Goal: Task Accomplishment & Management: Use online tool/utility

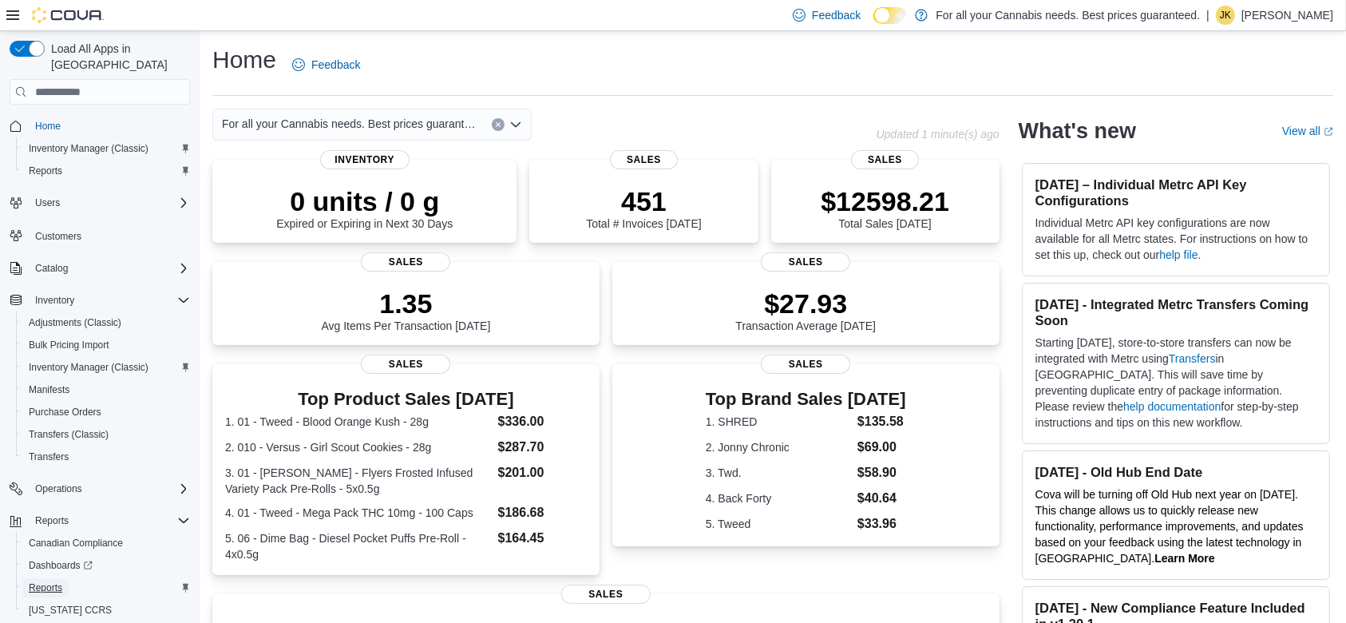
click at [53, 581] on span "Reports" at bounding box center [46, 587] width 34 height 13
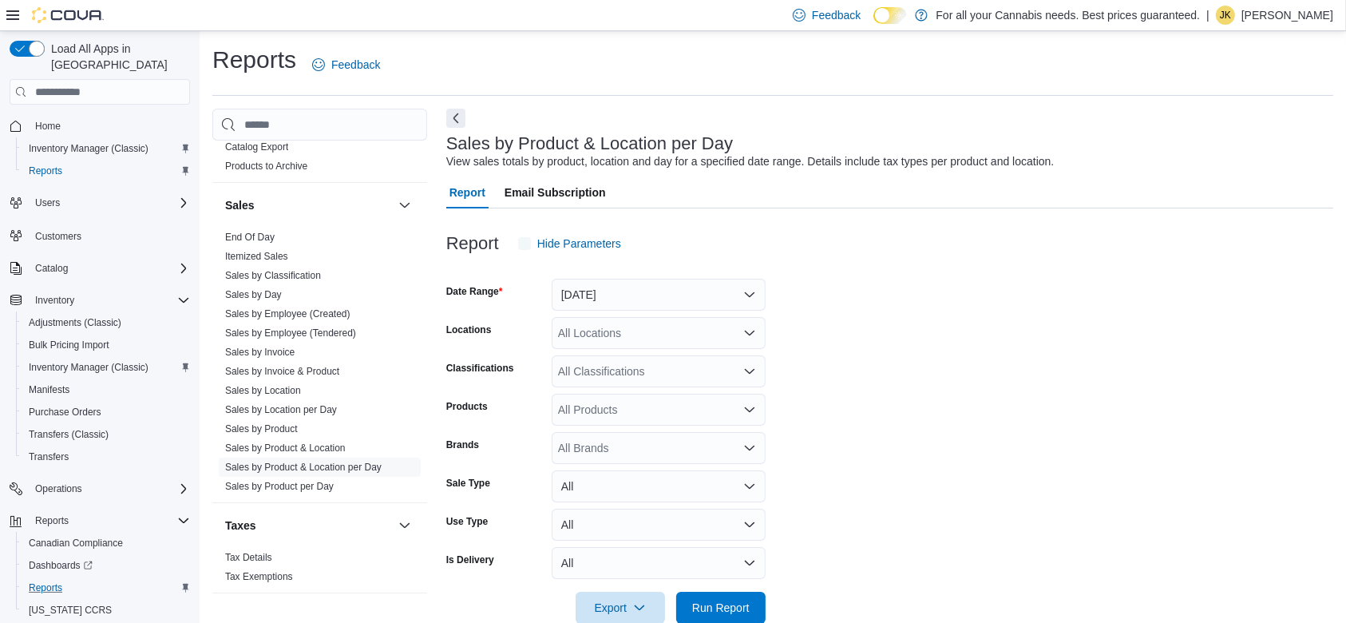
scroll to position [32, 0]
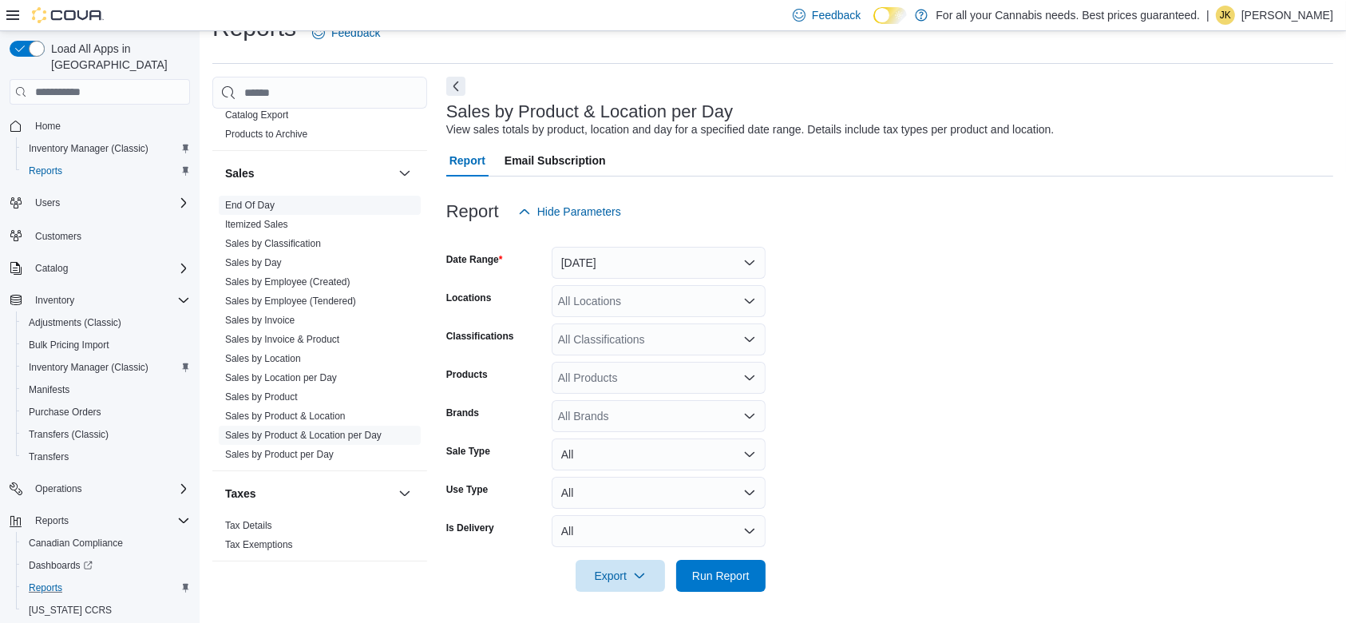
click at [248, 208] on link "End Of Day" at bounding box center [249, 205] width 49 height 11
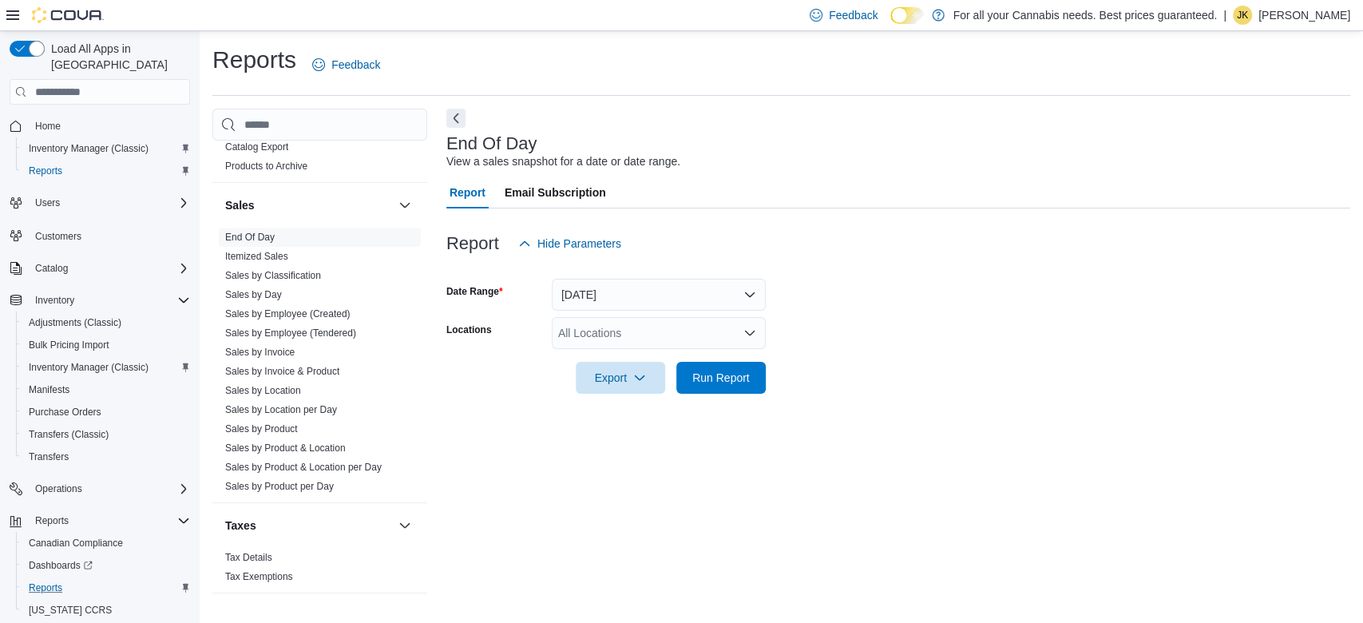
click at [636, 328] on div "All Locations" at bounding box center [659, 333] width 214 height 32
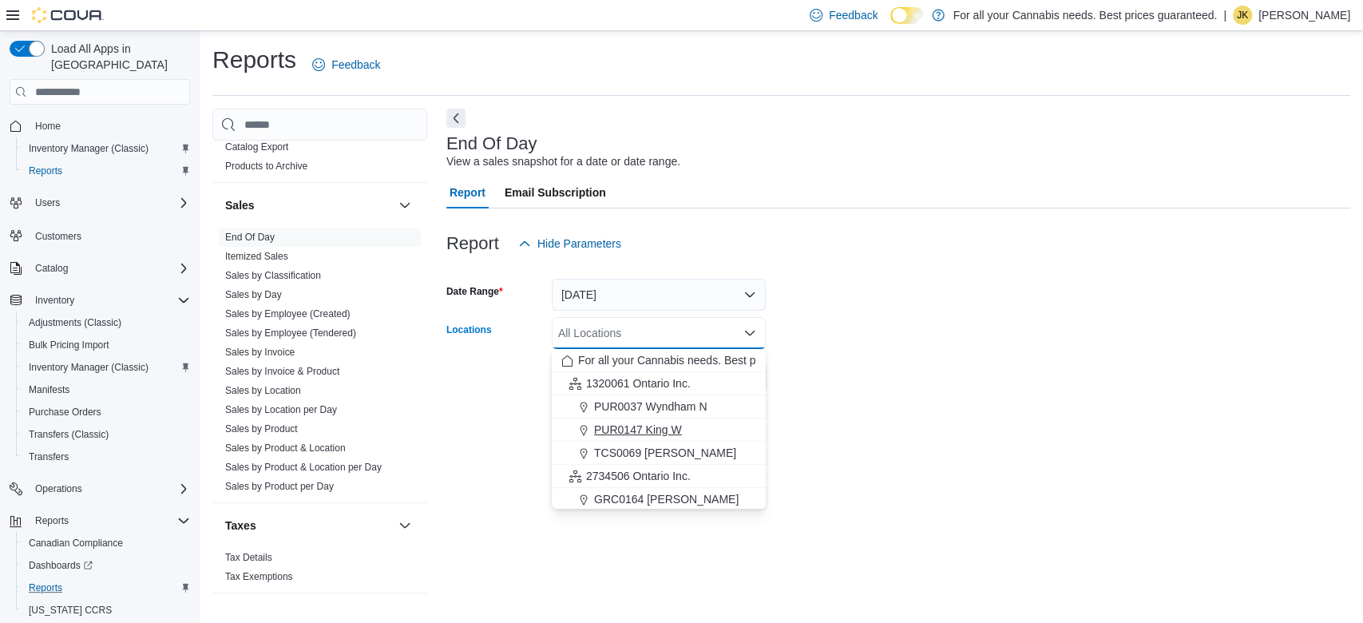
click at [658, 431] on span "PUR0147 King W" at bounding box center [638, 430] width 88 height 16
click at [889, 386] on form "Date Range [DATE] Locations PUR0147 [GEOGRAPHIC_DATA] box. Selected. PUR0147 Ki…" at bounding box center [898, 326] width 904 height 134
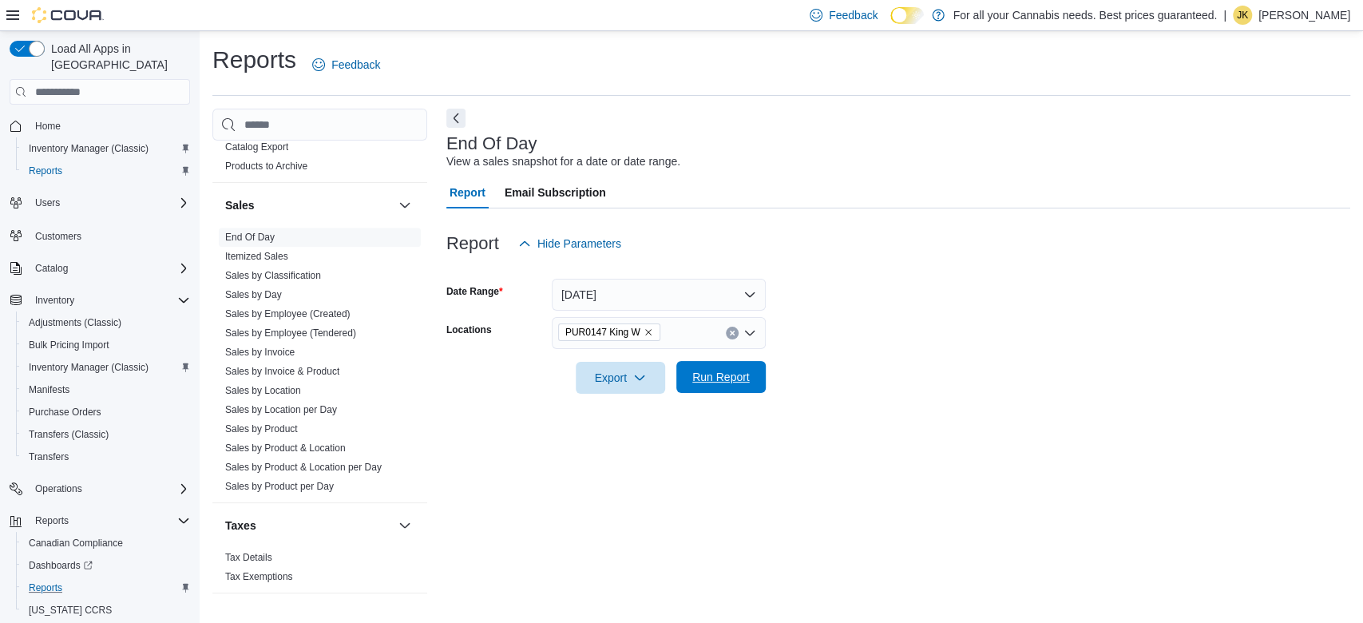
click at [741, 386] on span "Run Report" at bounding box center [721, 377] width 70 height 32
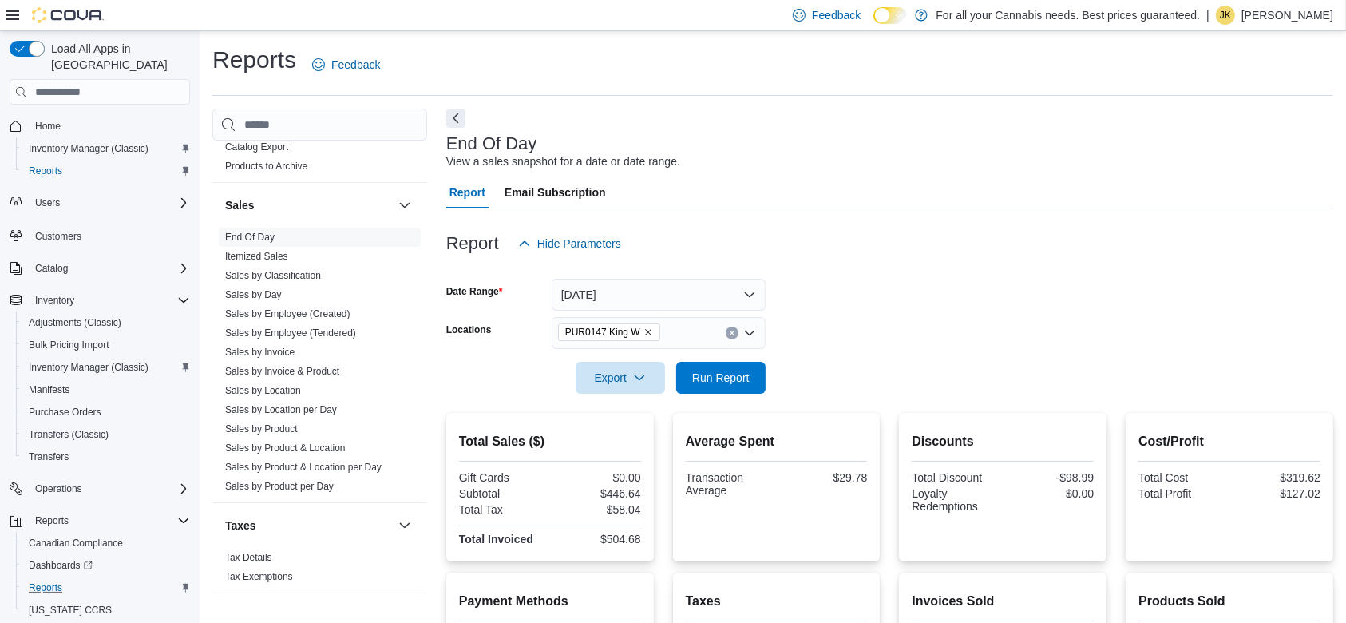
click at [728, 323] on div "PUR0147 King W" at bounding box center [659, 333] width 214 height 32
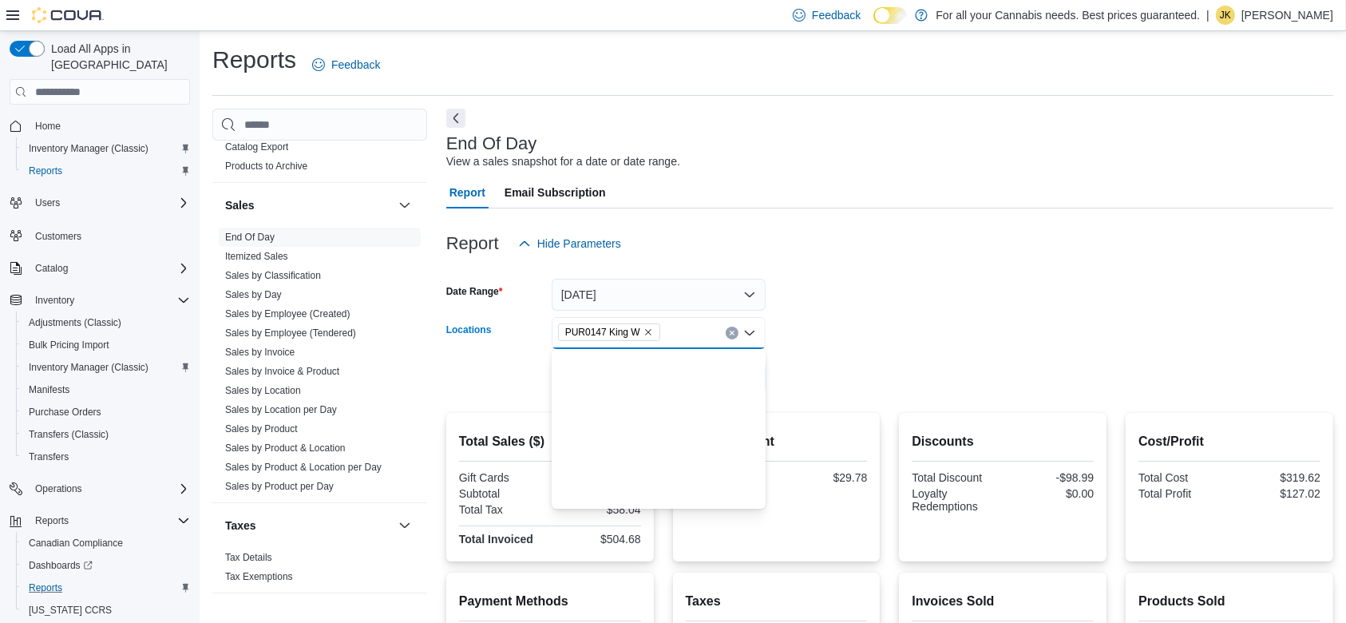
scroll to position [187, 0]
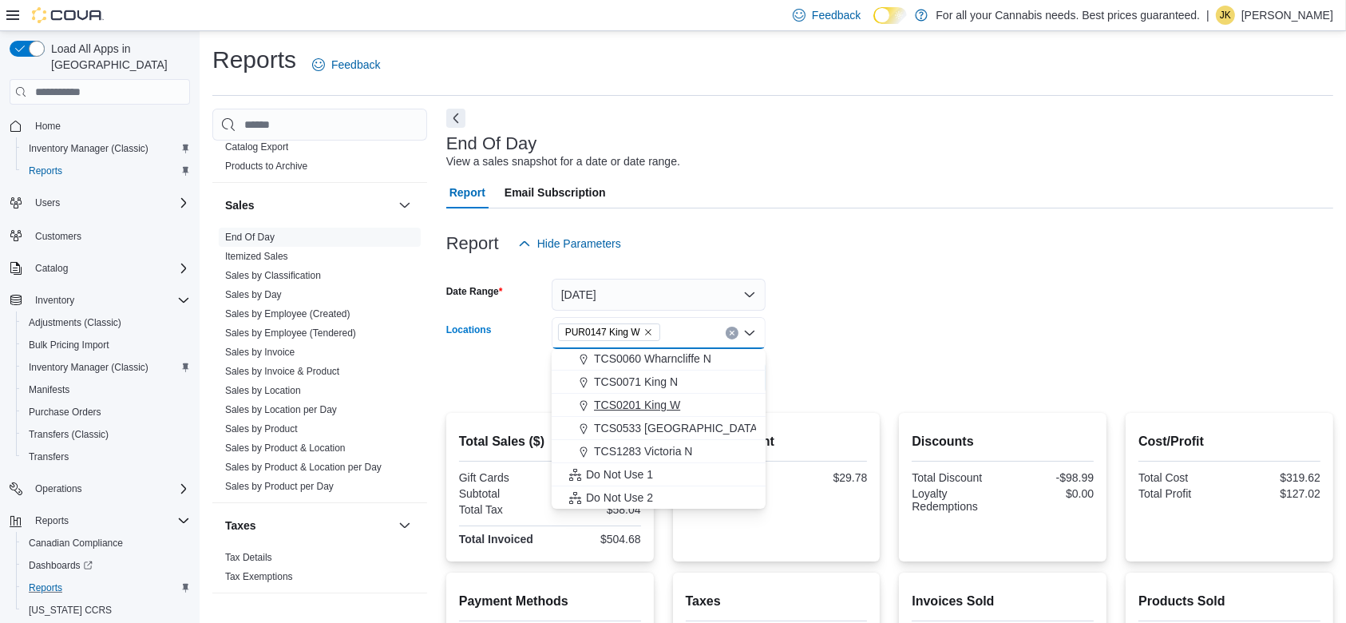
click at [689, 403] on div "TCS0201 King W" at bounding box center [658, 405] width 195 height 16
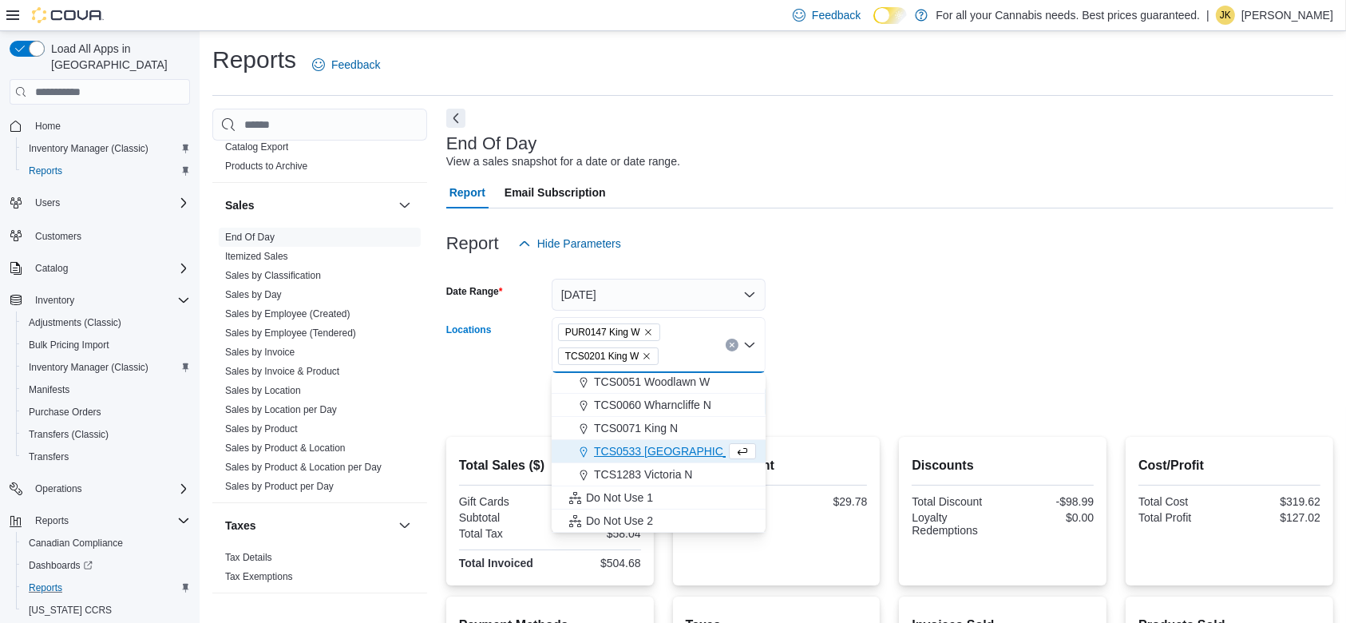
scroll to position [164, 0]
click at [913, 331] on form "Date Range [DATE] Locations PUR0147 [GEOGRAPHIC_DATA] box. Selected. PUR0147 Ki…" at bounding box center [889, 338] width 887 height 158
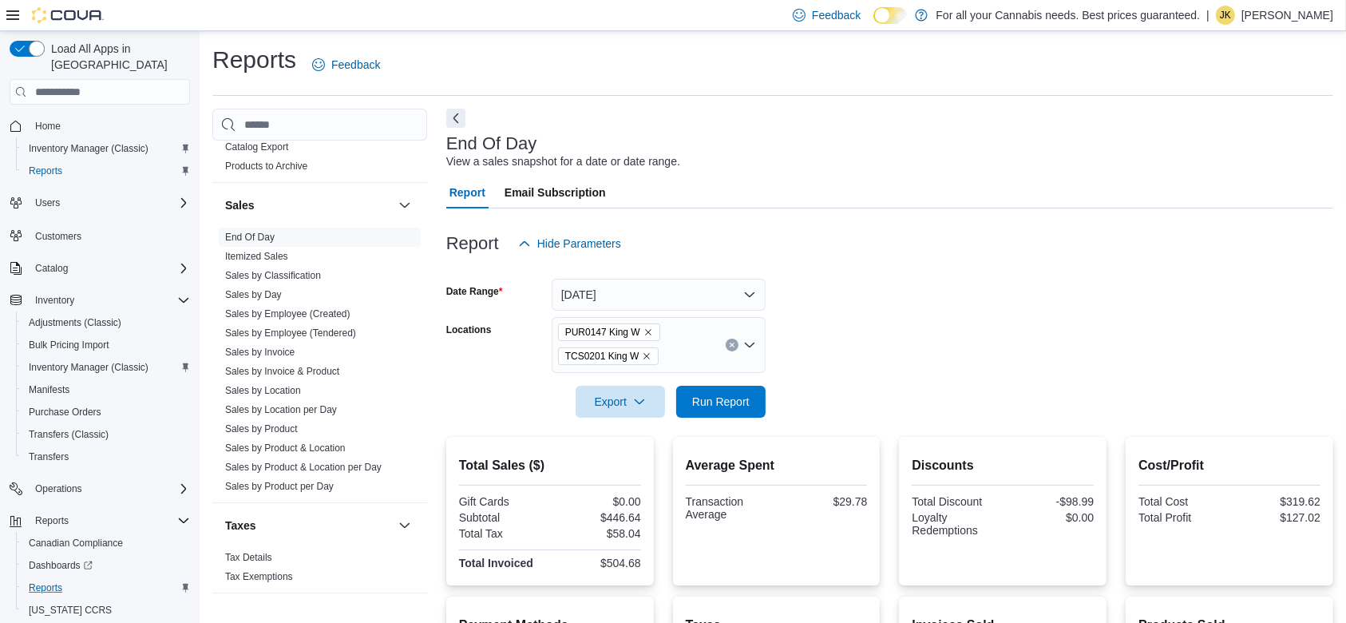
click at [647, 332] on icon "Remove PUR0147 King W from selection in this group" at bounding box center [648, 332] width 10 height 10
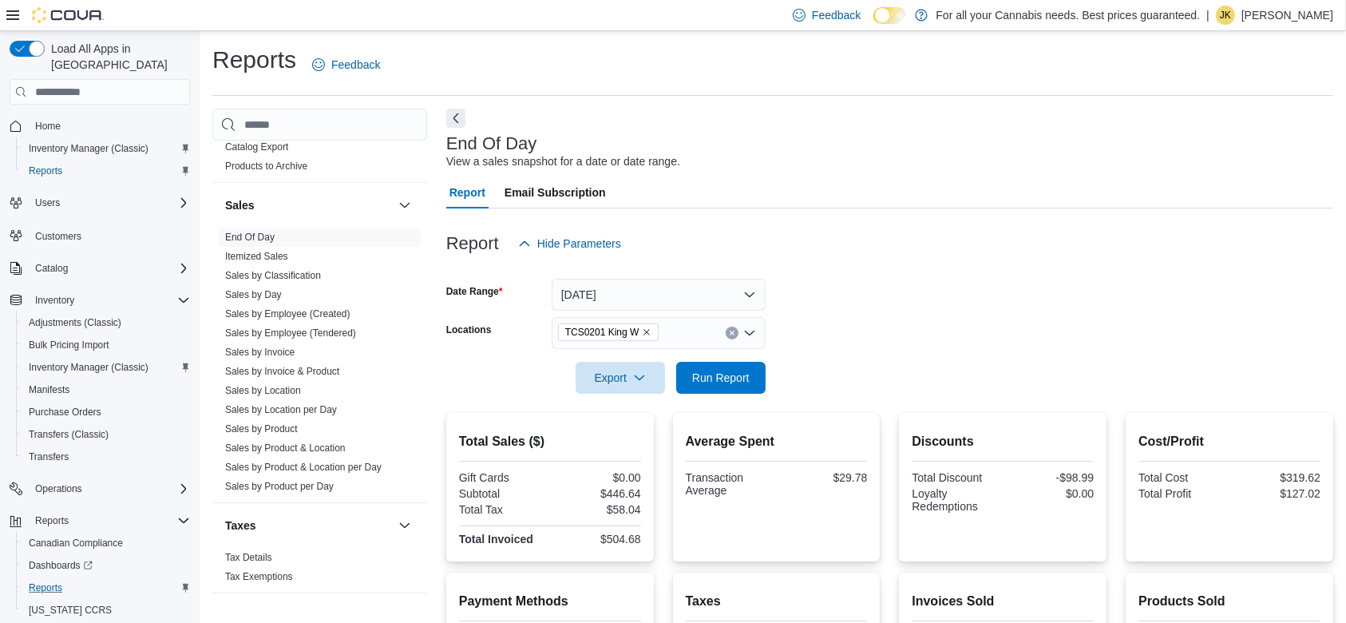
click at [843, 365] on form "Date Range [DATE] Locations TCS0201 King W Export Run Report" at bounding box center [889, 326] width 887 height 134
click at [707, 381] on span "Run Report" at bounding box center [720, 377] width 57 height 16
click at [726, 338] on div "TCS0201 King W" at bounding box center [659, 333] width 214 height 32
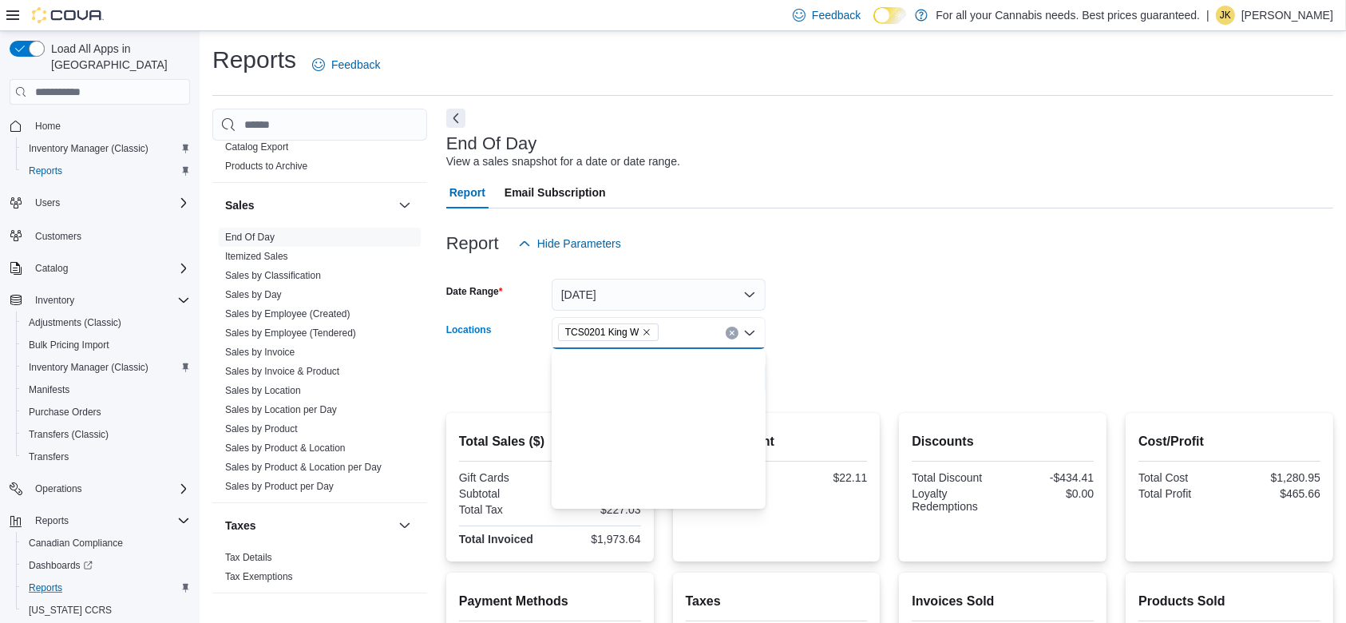
scroll to position [187, 0]
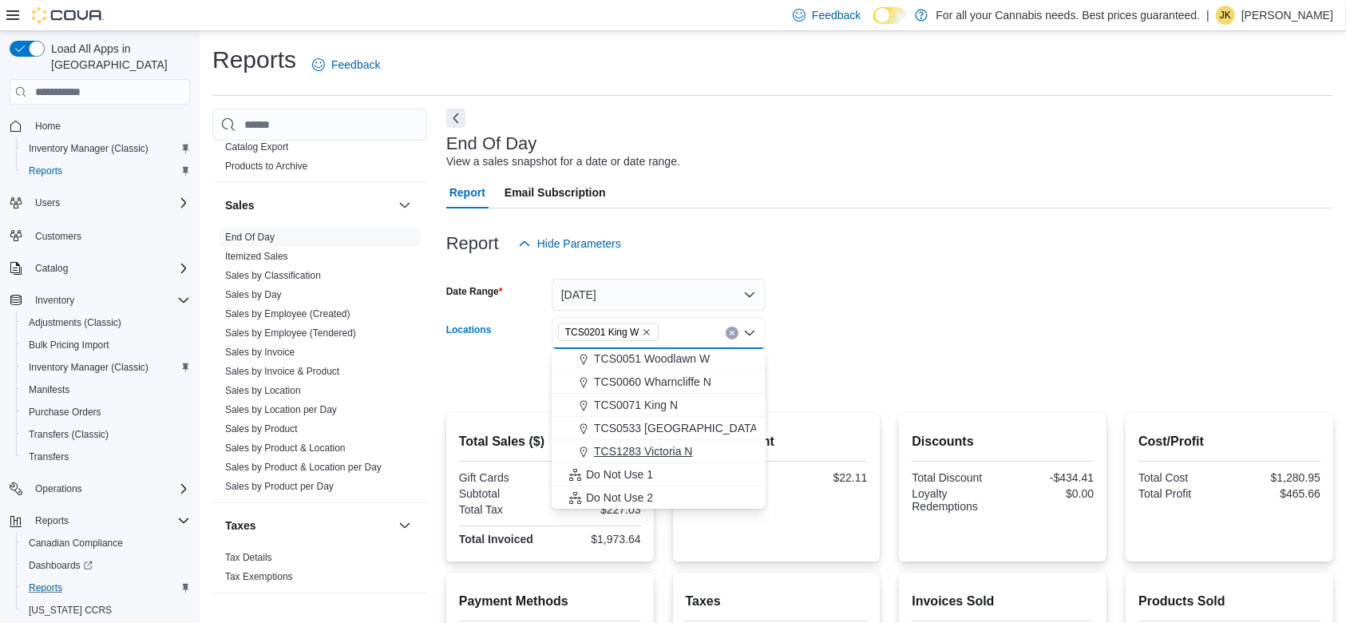
click at [646, 445] on span "TCS1283 Victoria N" at bounding box center [643, 451] width 98 height 16
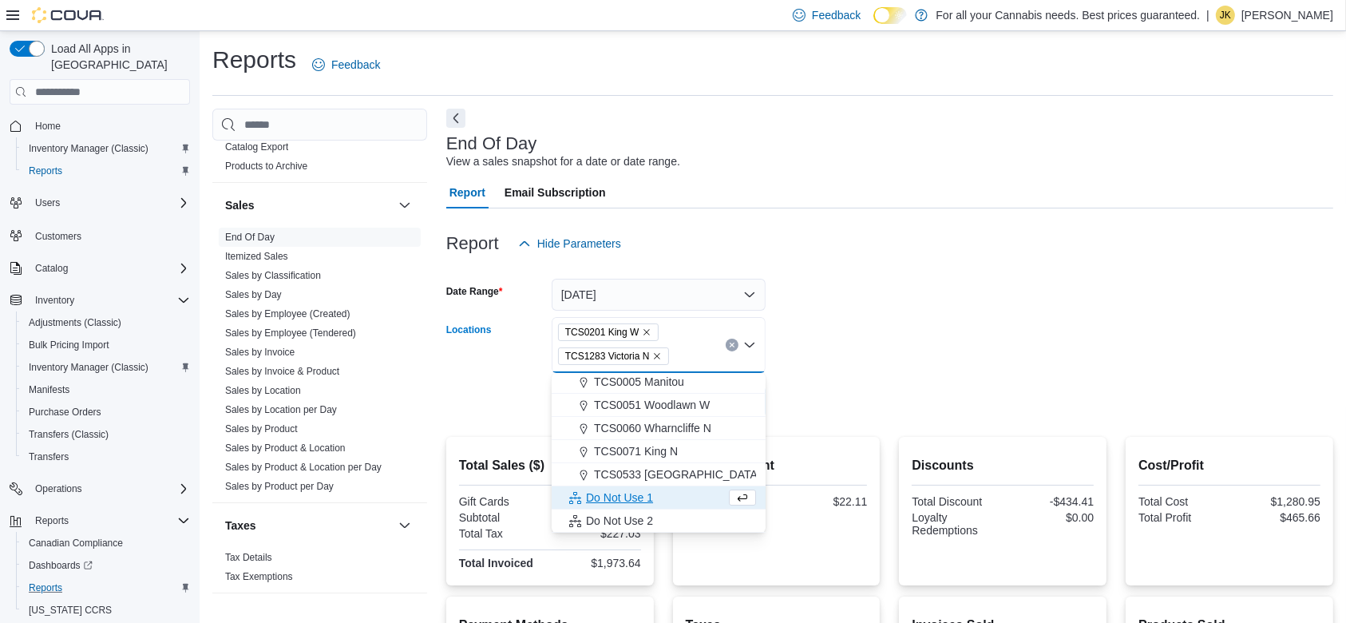
scroll to position [164, 0]
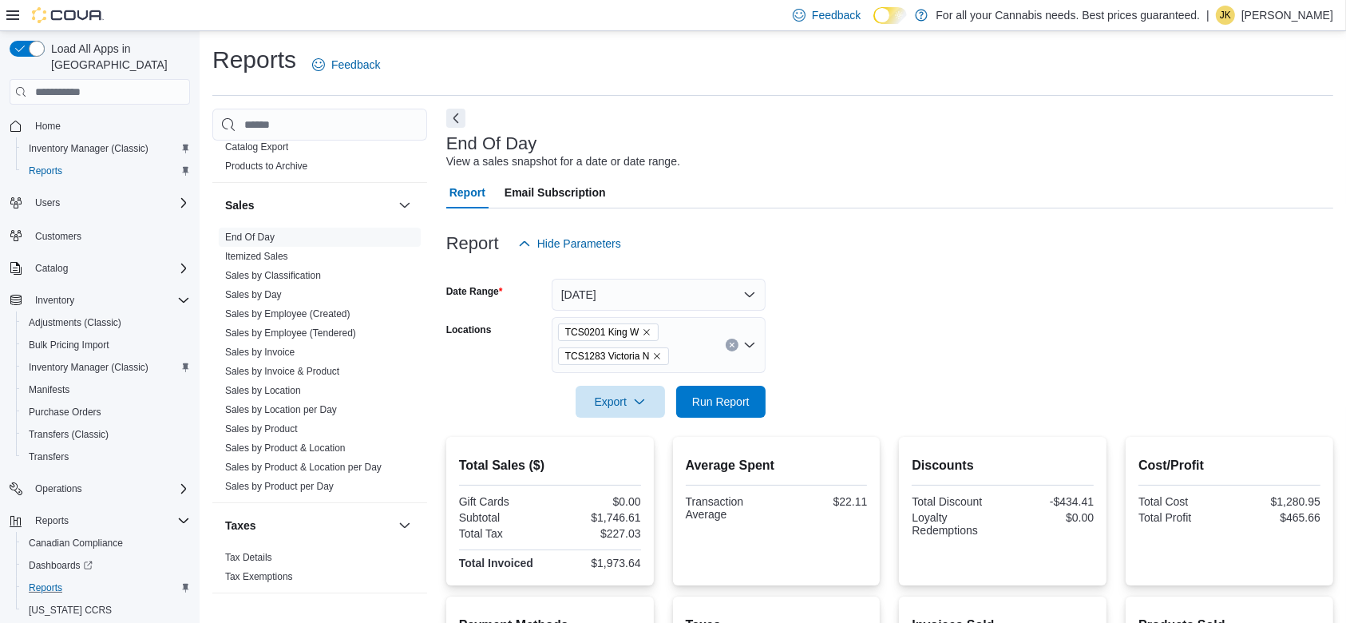
click at [907, 323] on form "Date Range [DATE] Locations TCS0201 [GEOGRAPHIC_DATA] N Export Run Report" at bounding box center [889, 338] width 887 height 158
click at [642, 336] on icon "Remove TCS0201 King W from selection in this group" at bounding box center [647, 332] width 10 height 10
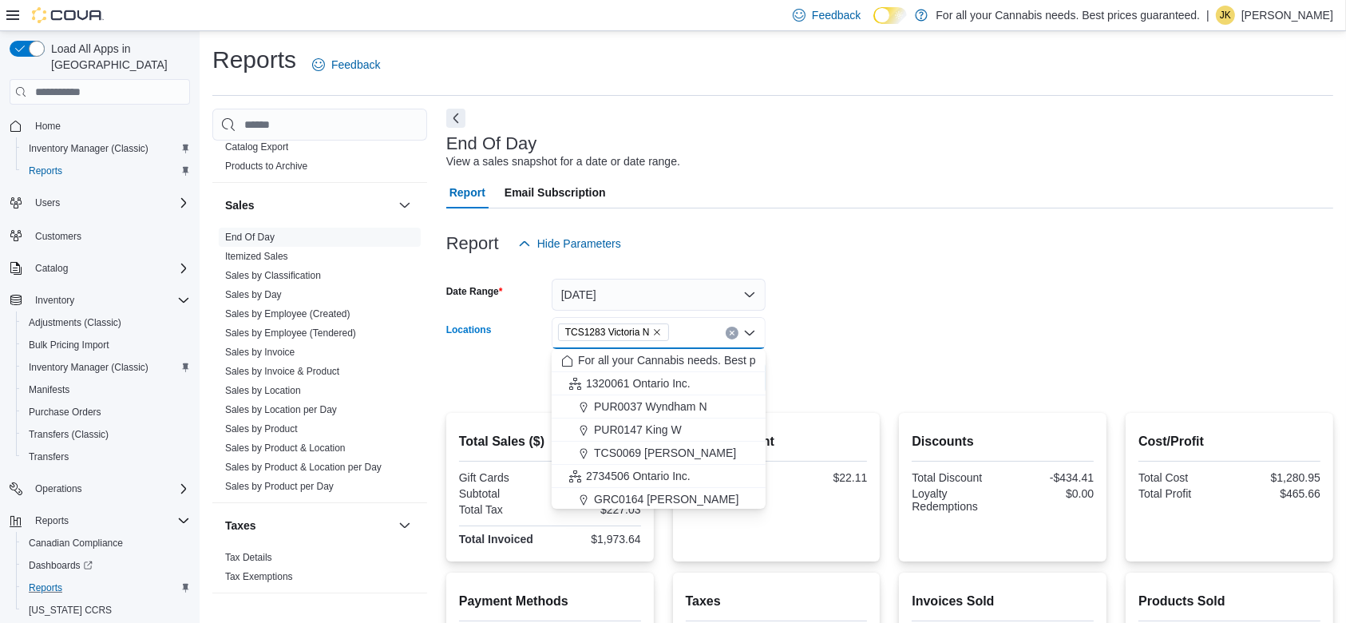
click at [885, 328] on form "Date Range [DATE] Locations TCS1283 [GEOGRAPHIC_DATA] N Combo box. Selected. TC…" at bounding box center [889, 326] width 887 height 134
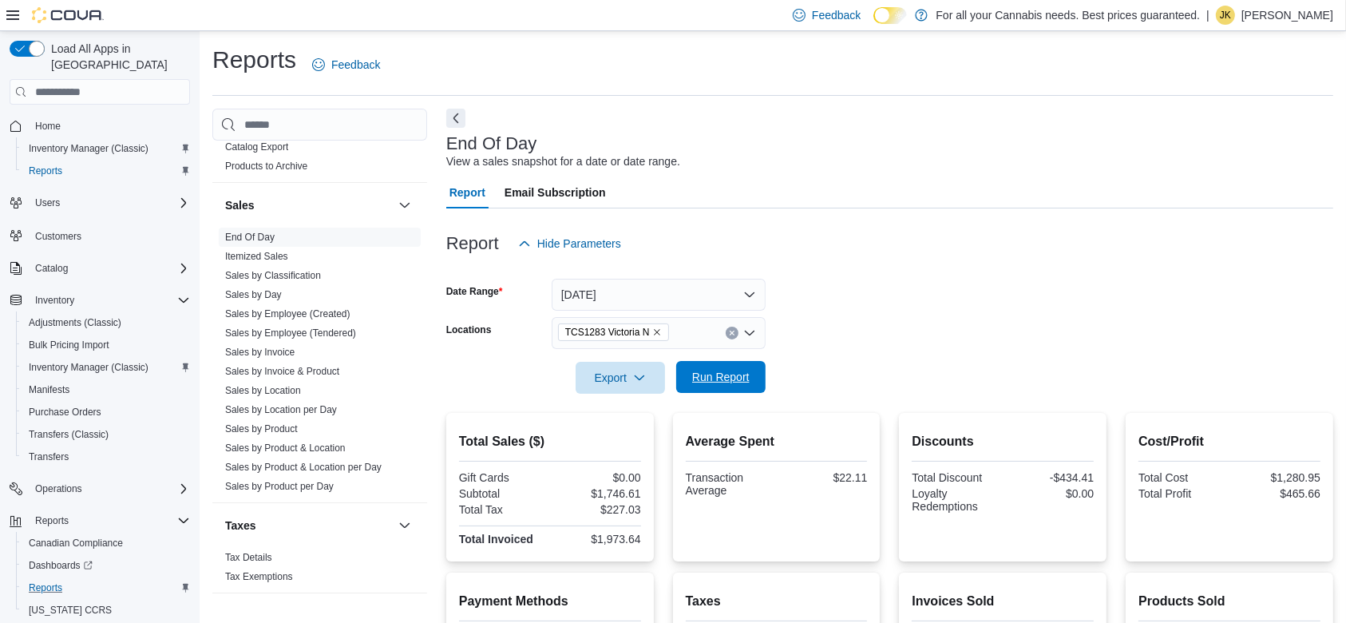
click at [734, 386] on span "Run Report" at bounding box center [721, 377] width 70 height 32
click at [729, 331] on icon "Clear input" at bounding box center [732, 333] width 6 height 6
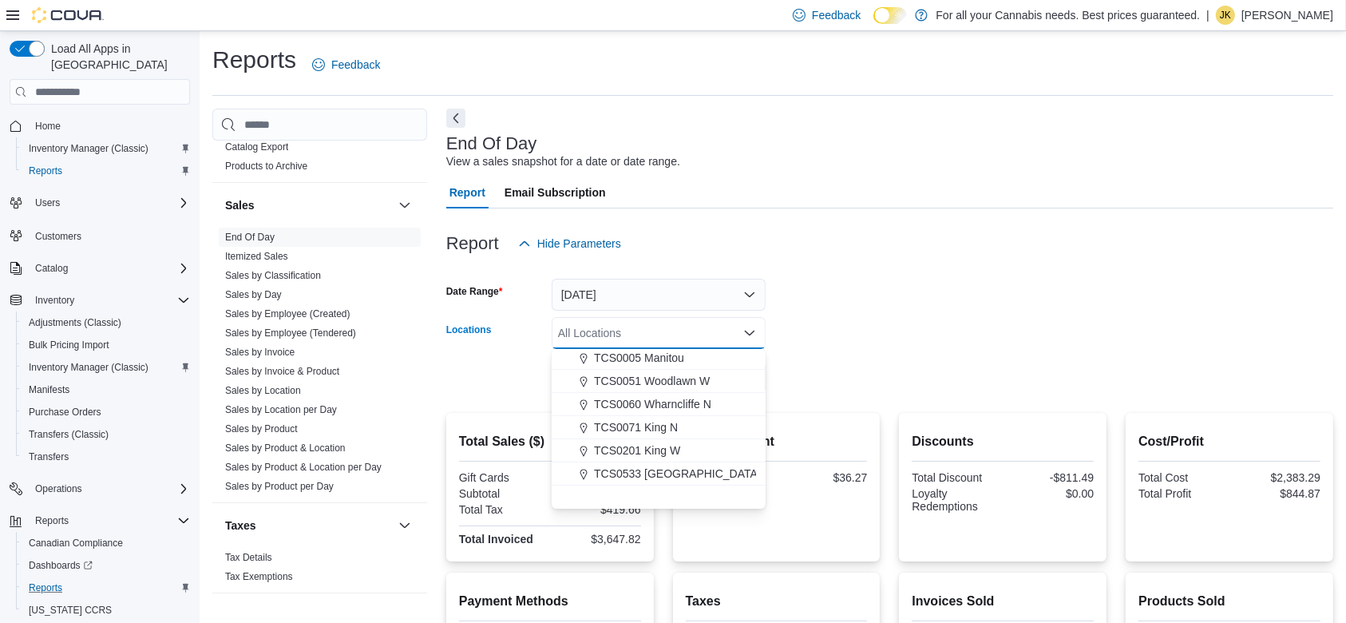
scroll to position [211, 0]
click at [690, 381] on div "TCS0071 King N" at bounding box center [658, 381] width 195 height 16
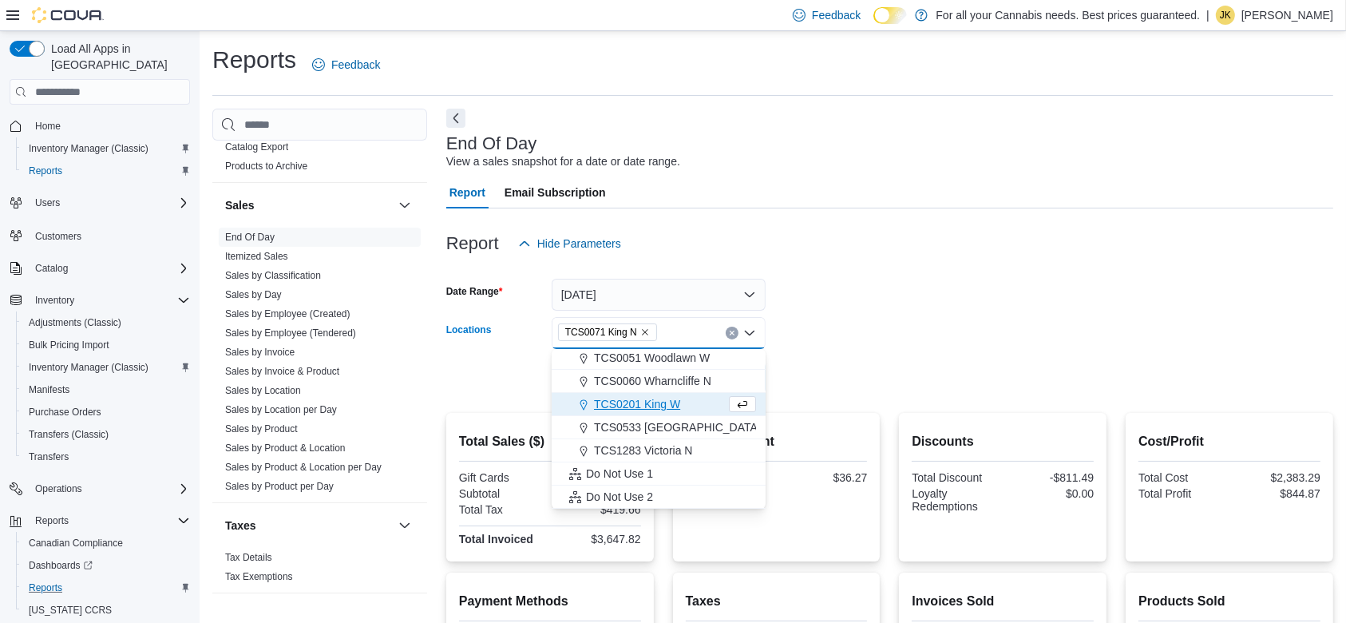
scroll to position [187, 0]
click at [869, 333] on form "Date Range [DATE] Locations TCS0071 King N Combo box. Selected. TCS0071 King N.…" at bounding box center [889, 326] width 887 height 134
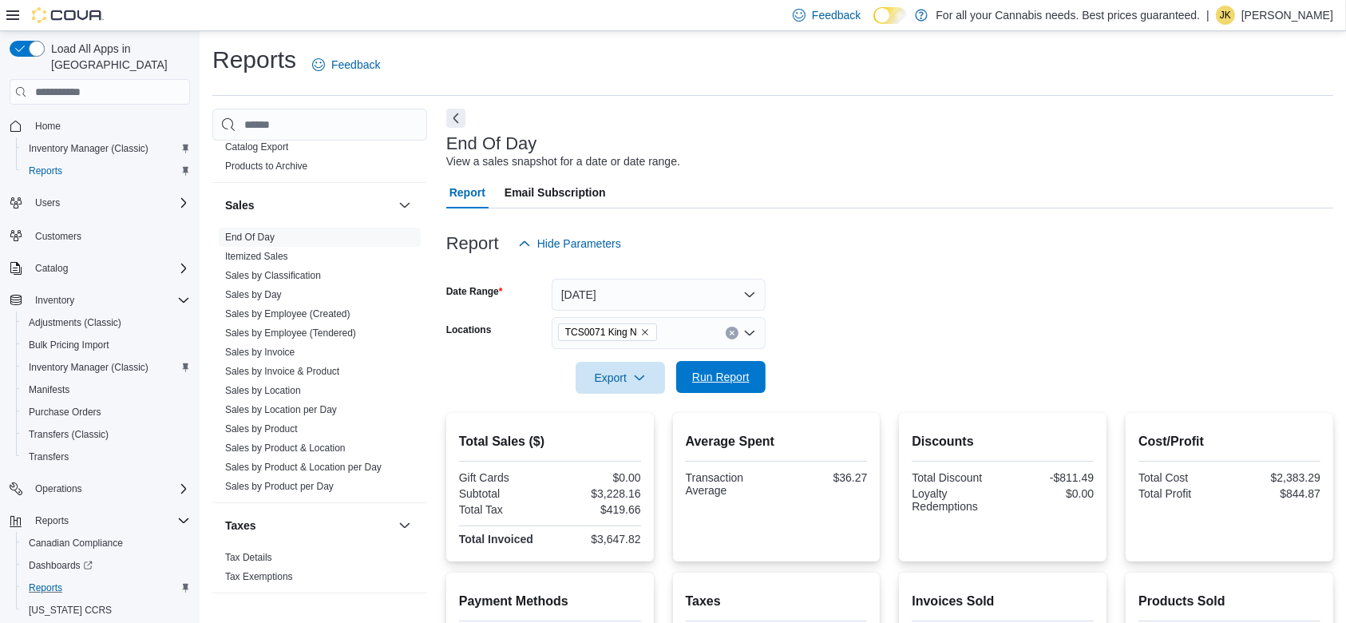
click at [740, 381] on span "Run Report" at bounding box center [720, 377] width 57 height 16
click at [730, 327] on button "Clear input" at bounding box center [732, 333] width 13 height 13
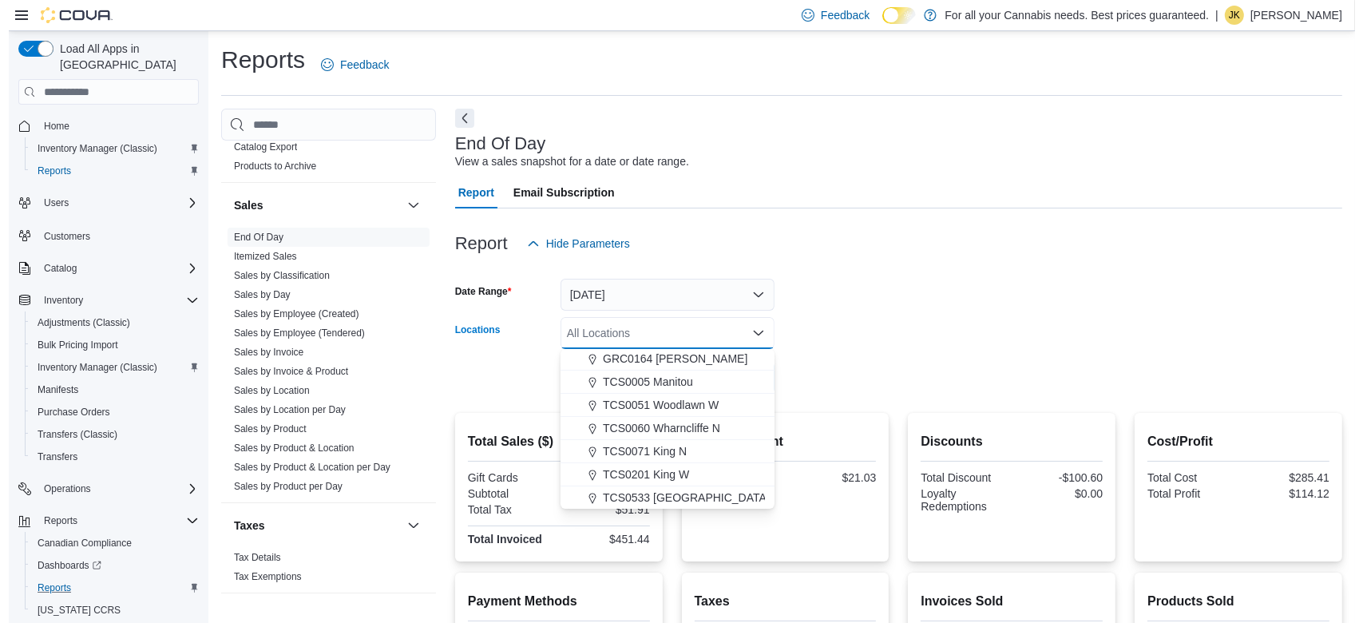
scroll to position [140, 0]
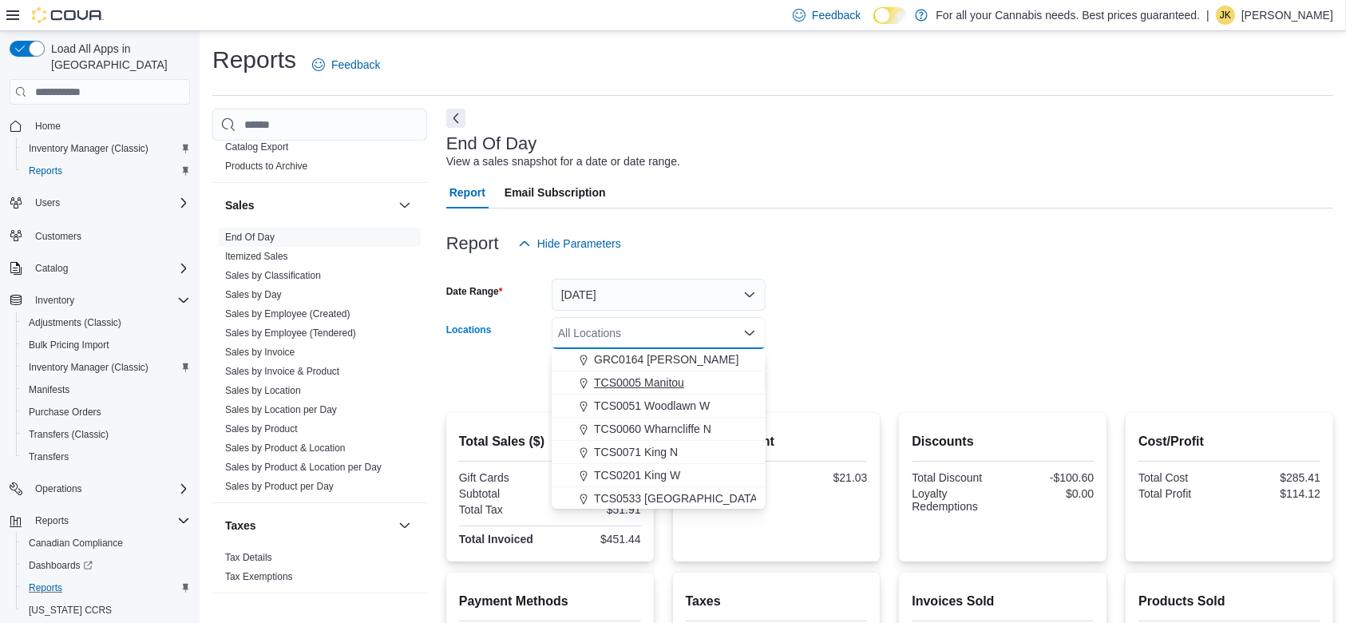
click at [675, 387] on span "TCS0005 Manitou" at bounding box center [639, 382] width 90 height 16
click at [831, 325] on form "Date Range [DATE] Locations TCS0005 [GEOGRAPHIC_DATA] Combo box. Selected. TCS0…" at bounding box center [889, 326] width 887 height 134
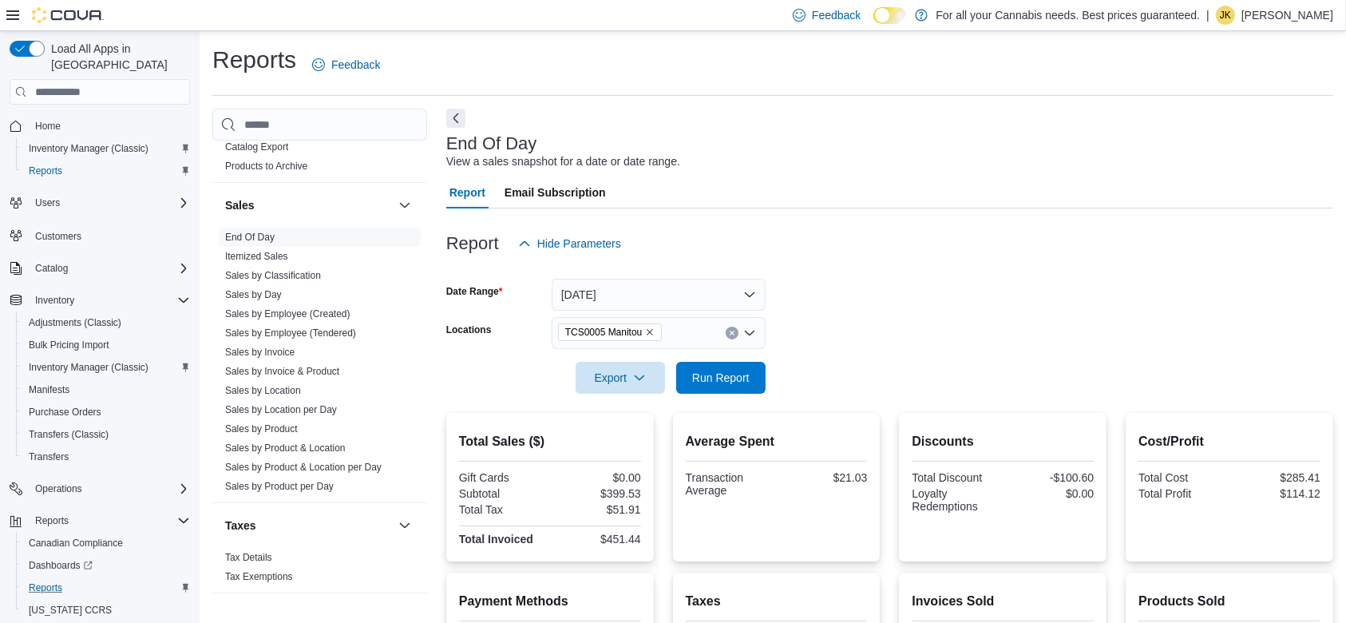
click at [735, 398] on div at bounding box center [889, 403] width 887 height 19
click at [734, 387] on span "Run Report" at bounding box center [721, 377] width 70 height 32
click at [734, 327] on button "Clear input" at bounding box center [732, 333] width 13 height 13
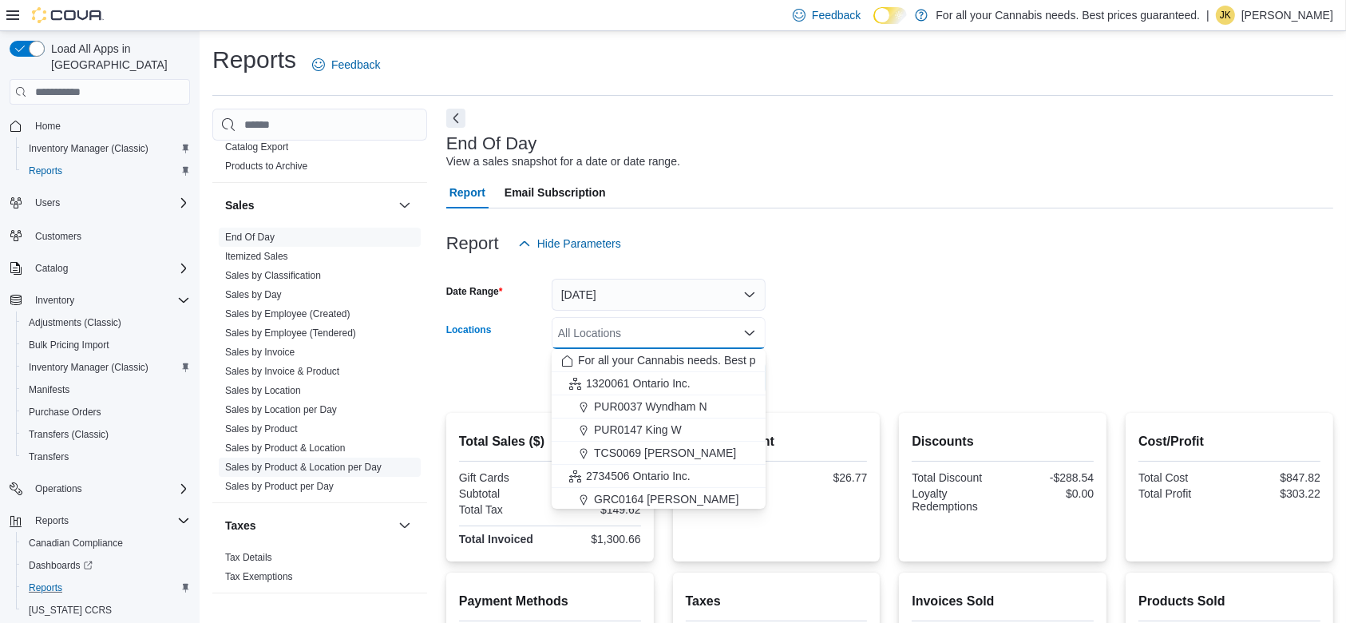
click at [346, 464] on link "Sales by Product & Location per Day" at bounding box center [303, 466] width 156 height 11
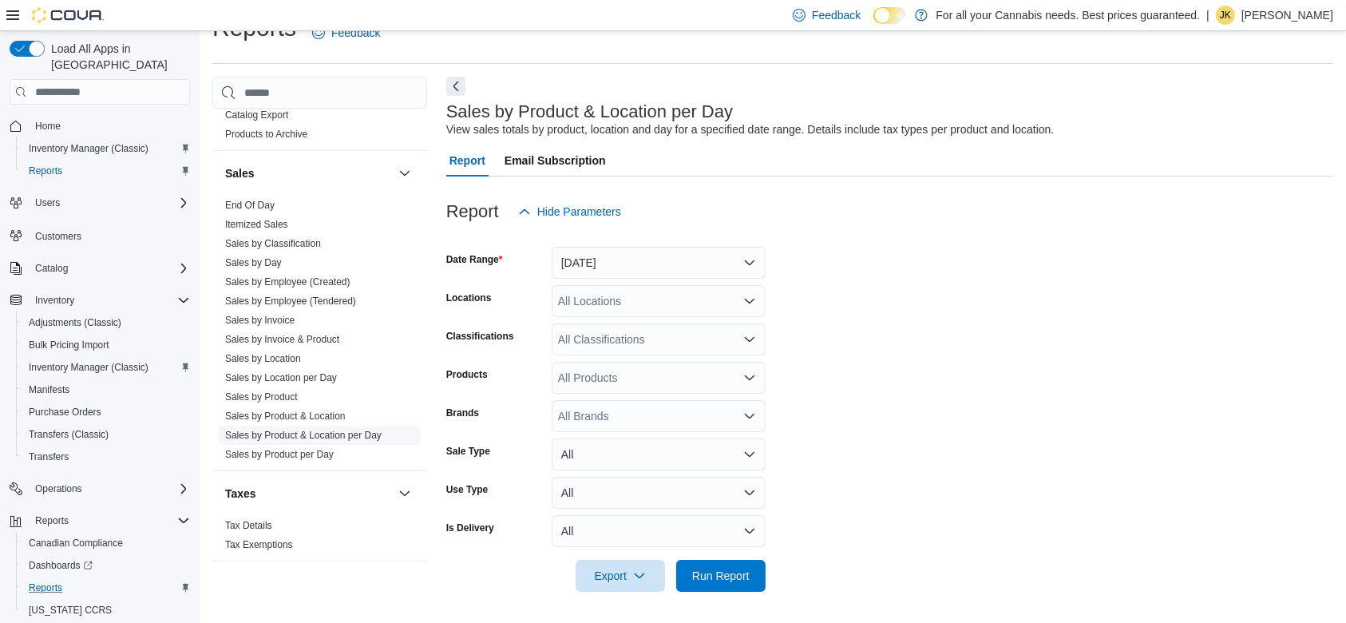
scroll to position [32, 0]
click at [619, 263] on button "[DATE]" at bounding box center [659, 263] width 214 height 32
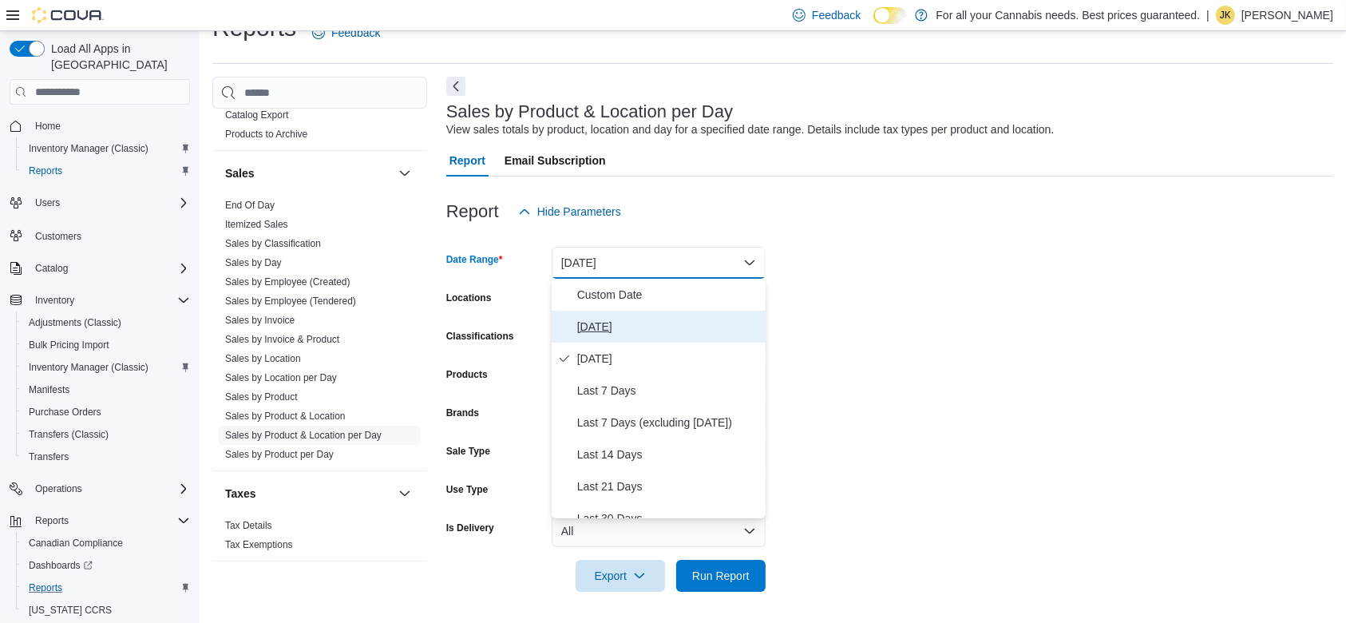
click at [631, 333] on span "[DATE]" at bounding box center [668, 326] width 182 height 19
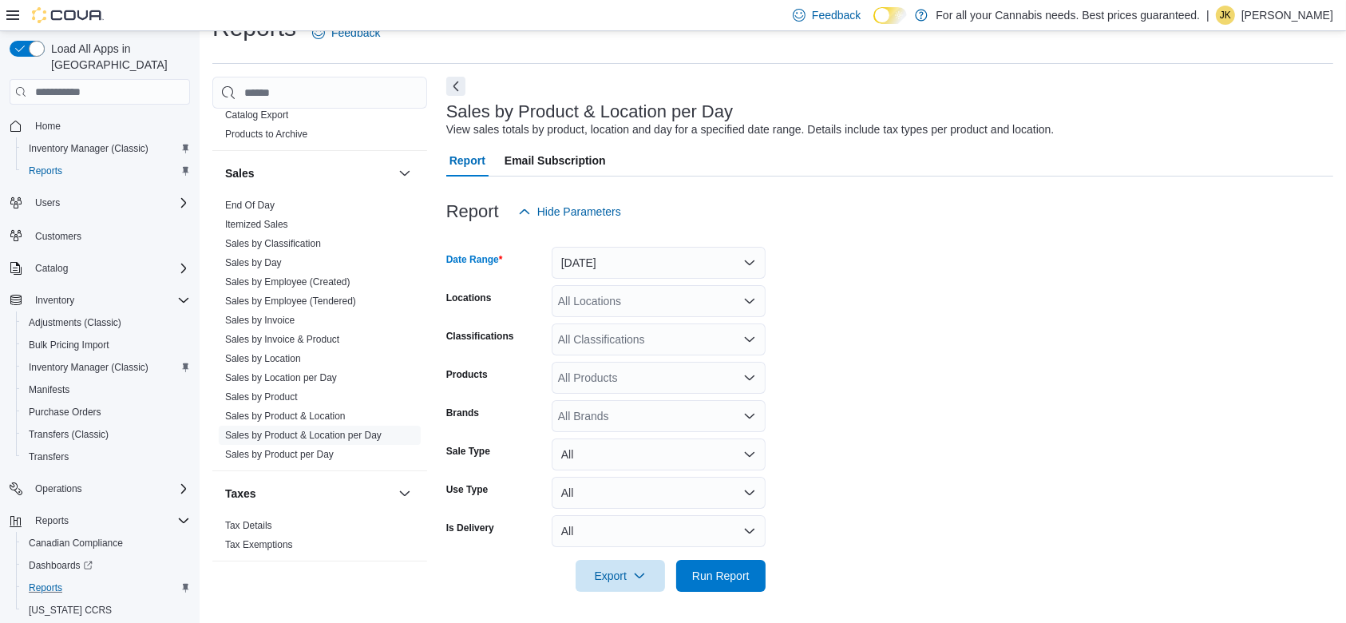
click at [631, 305] on div "All Locations" at bounding box center [659, 301] width 214 height 32
type input "***"
click at [631, 326] on span "TCS0201 King W" at bounding box center [637, 328] width 86 height 16
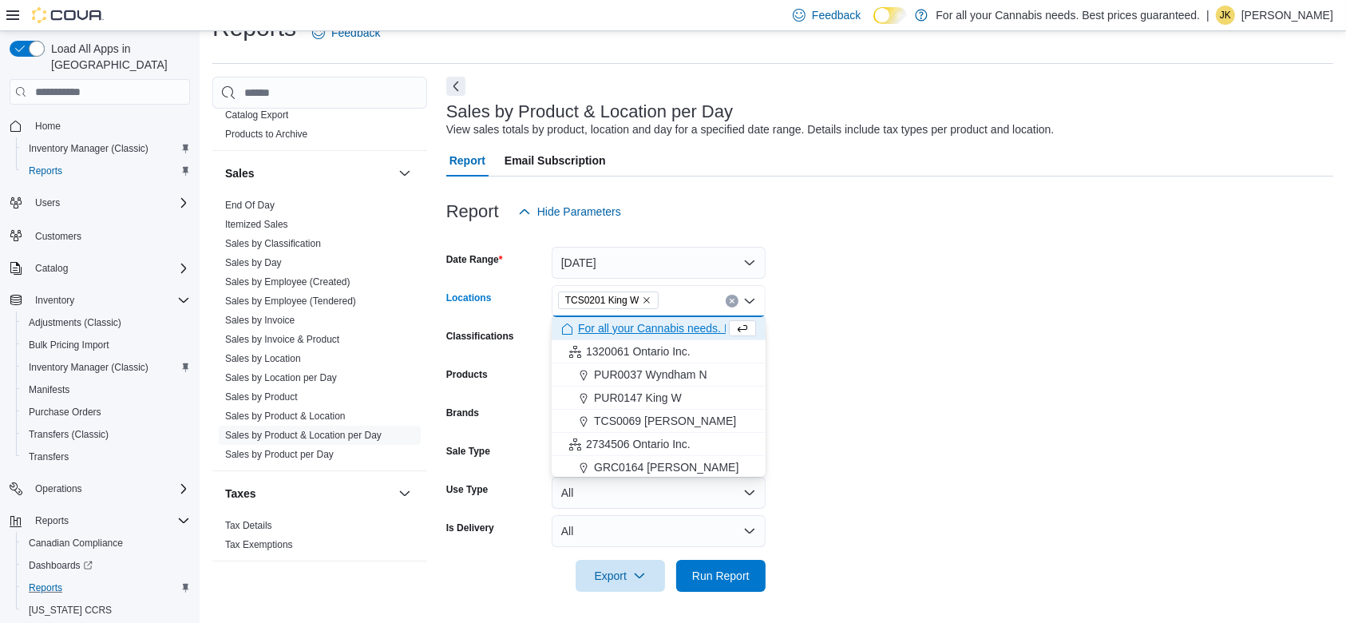
click at [724, 600] on div at bounding box center [889, 601] width 887 height 19
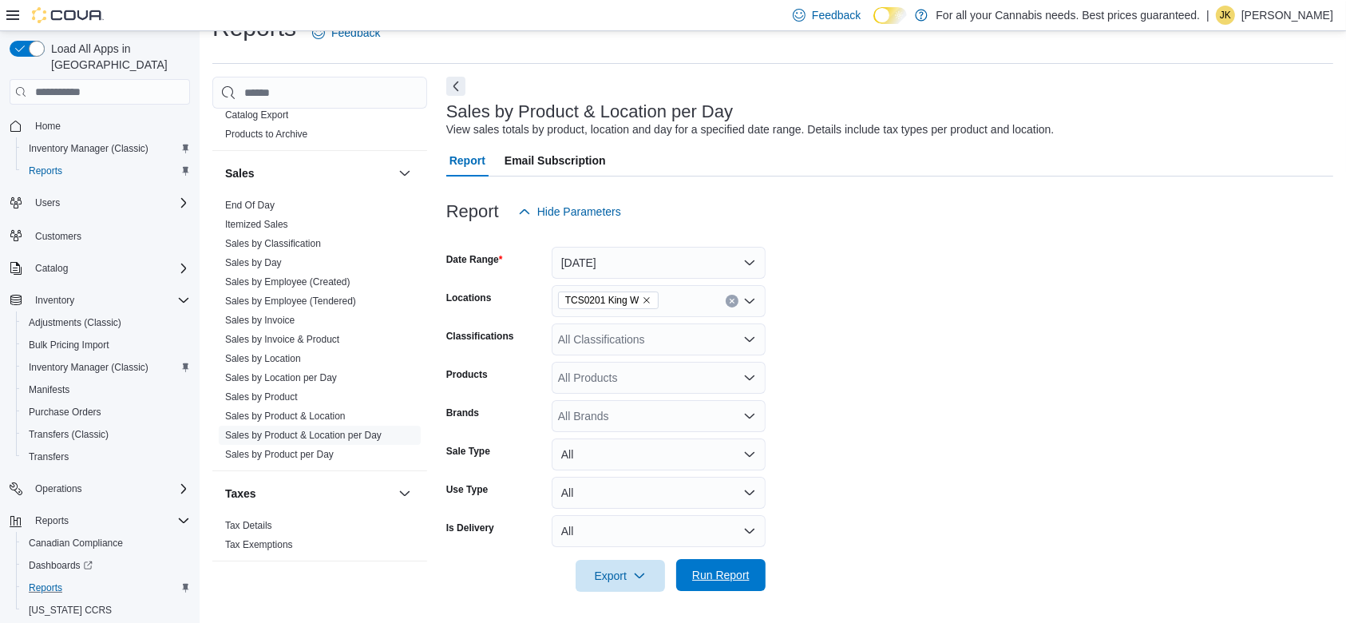
click at [722, 579] on span "Run Report" at bounding box center [720, 575] width 57 height 16
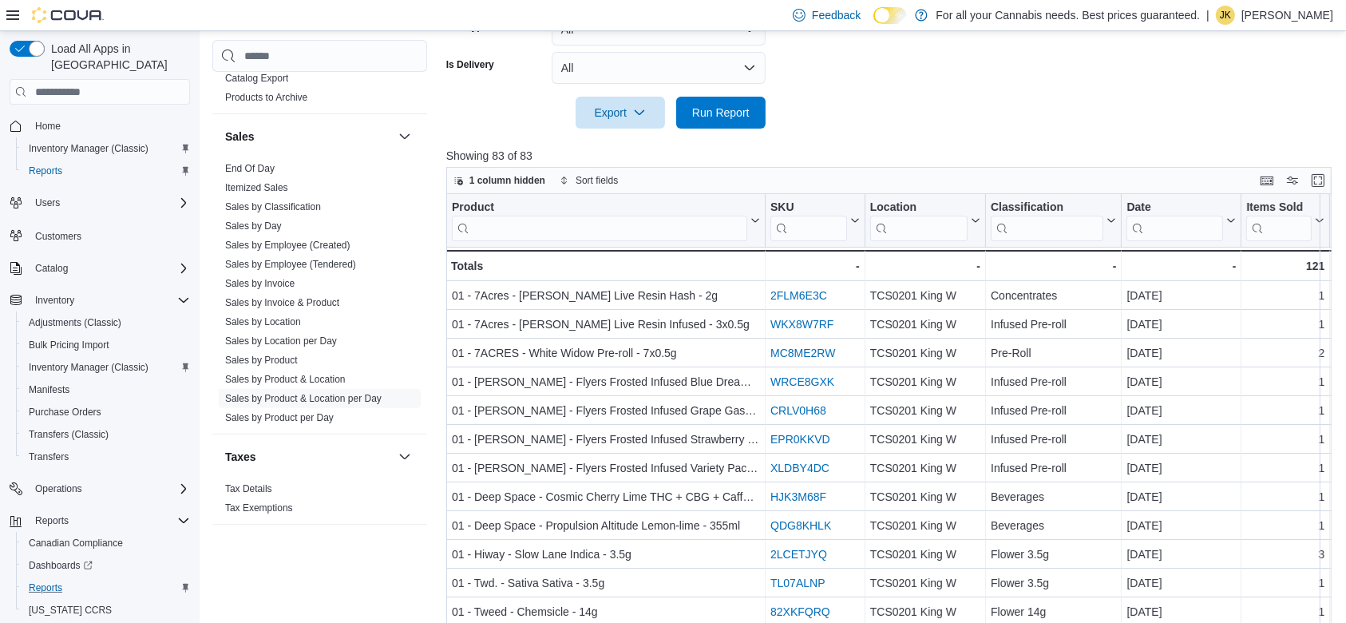
scroll to position [549, 0]
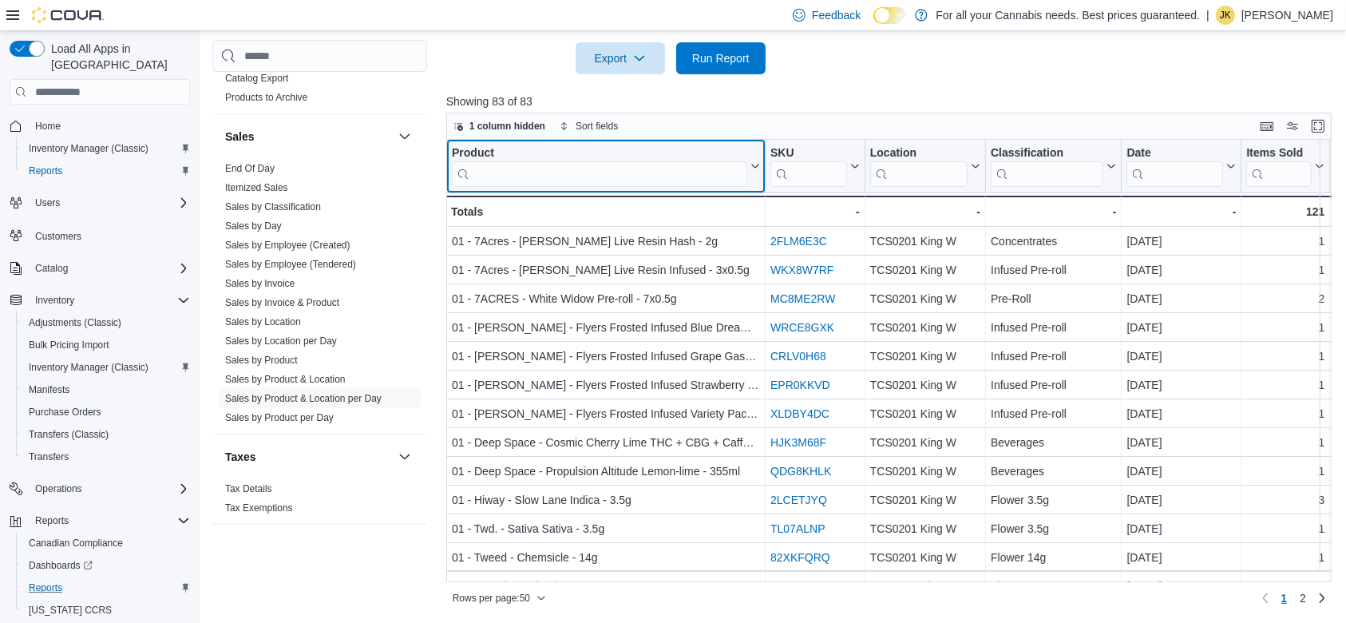
click at [653, 169] on input "search" at bounding box center [599, 174] width 295 height 26
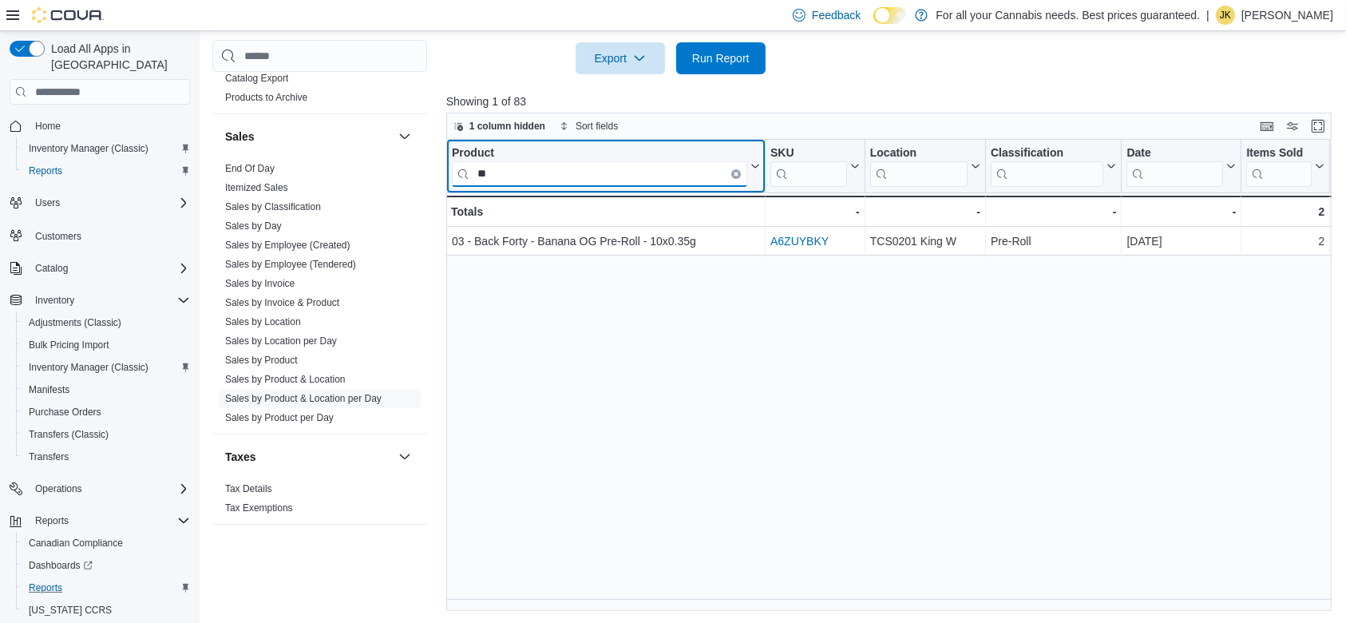
type input "*"
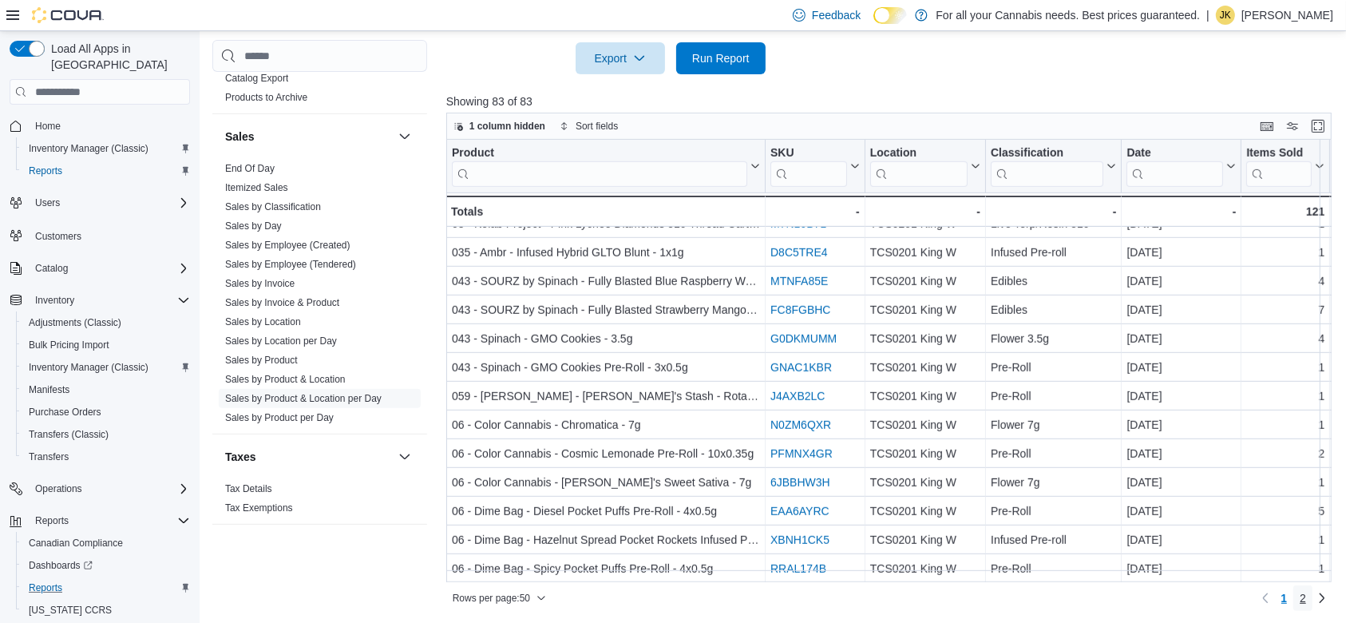
drag, startPoint x: 1316, startPoint y: 599, endPoint x: 1361, endPoint y: 227, distance: 374.8
click at [1312, 599] on link "2" at bounding box center [1302, 598] width 19 height 26
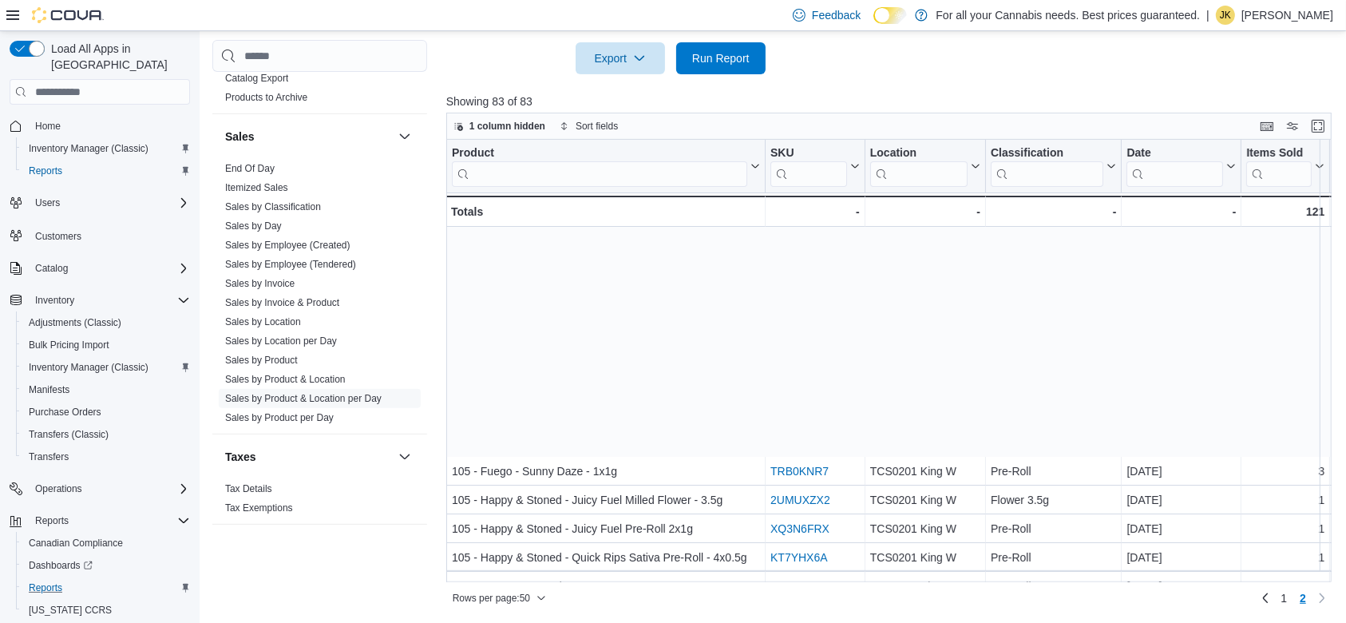
scroll to position [271, 0]
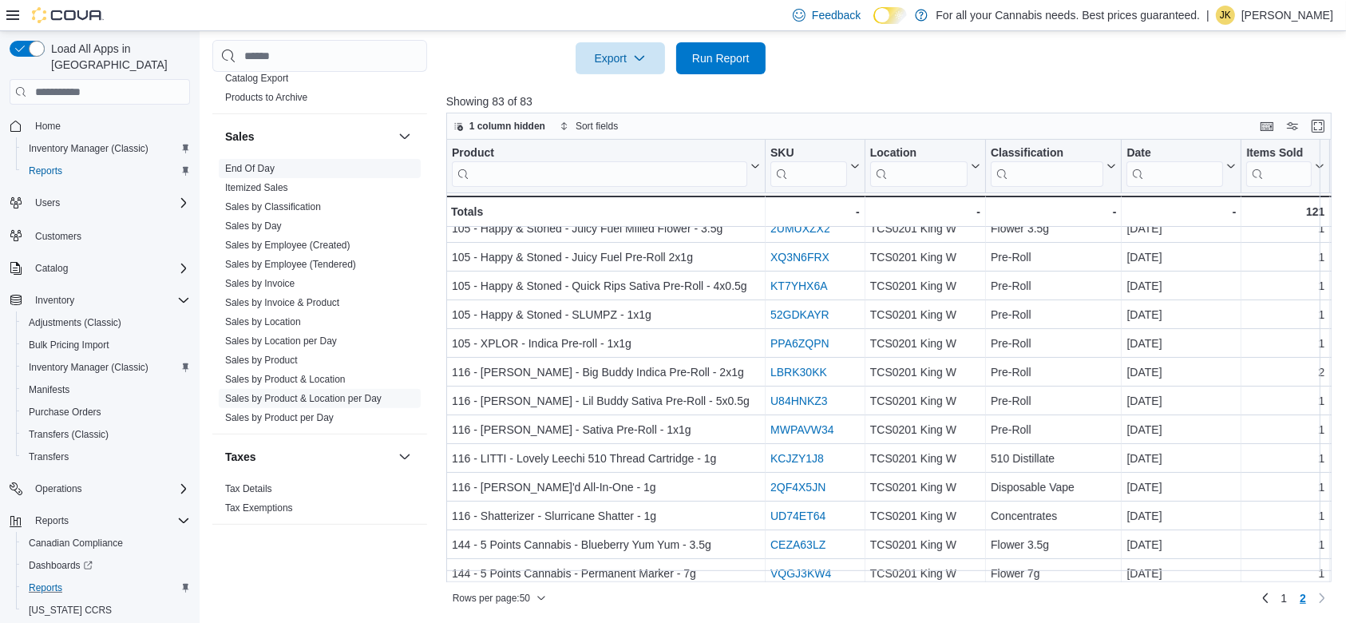
click at [258, 160] on span "End Of Day" at bounding box center [320, 168] width 202 height 19
click at [285, 167] on span "End Of Day" at bounding box center [320, 168] width 202 height 19
click at [247, 169] on link "End Of Day" at bounding box center [249, 168] width 49 height 11
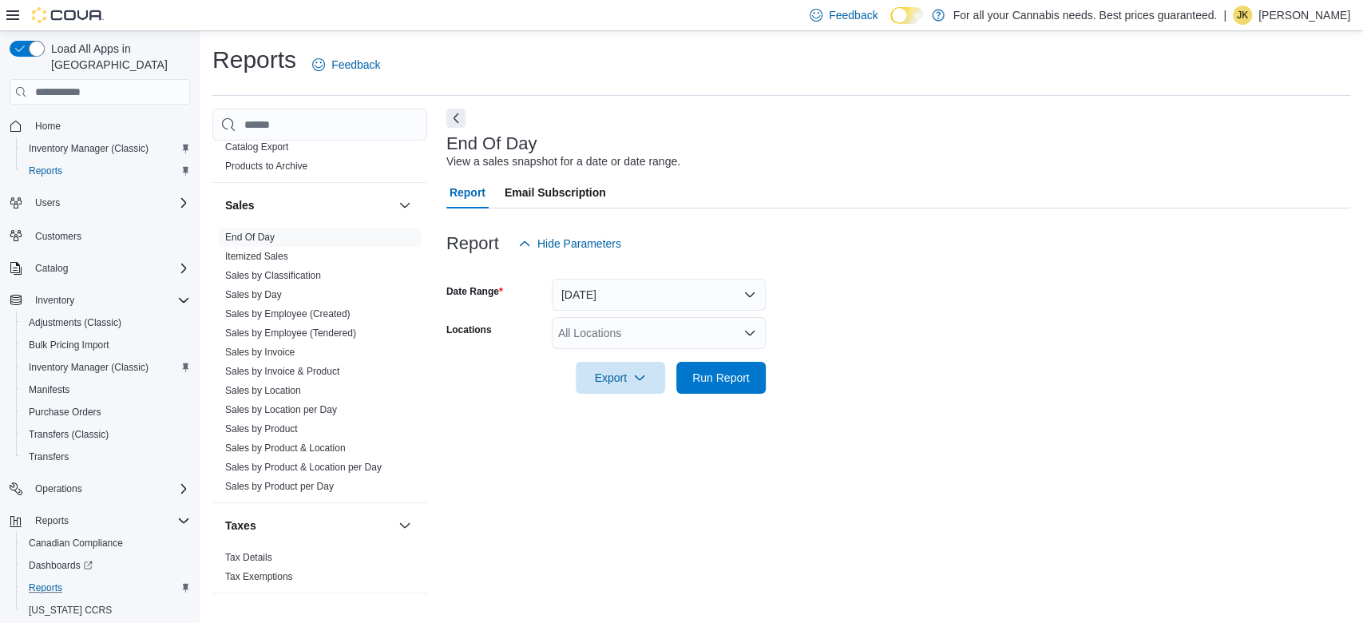
click at [601, 332] on div "All Locations" at bounding box center [659, 333] width 214 height 32
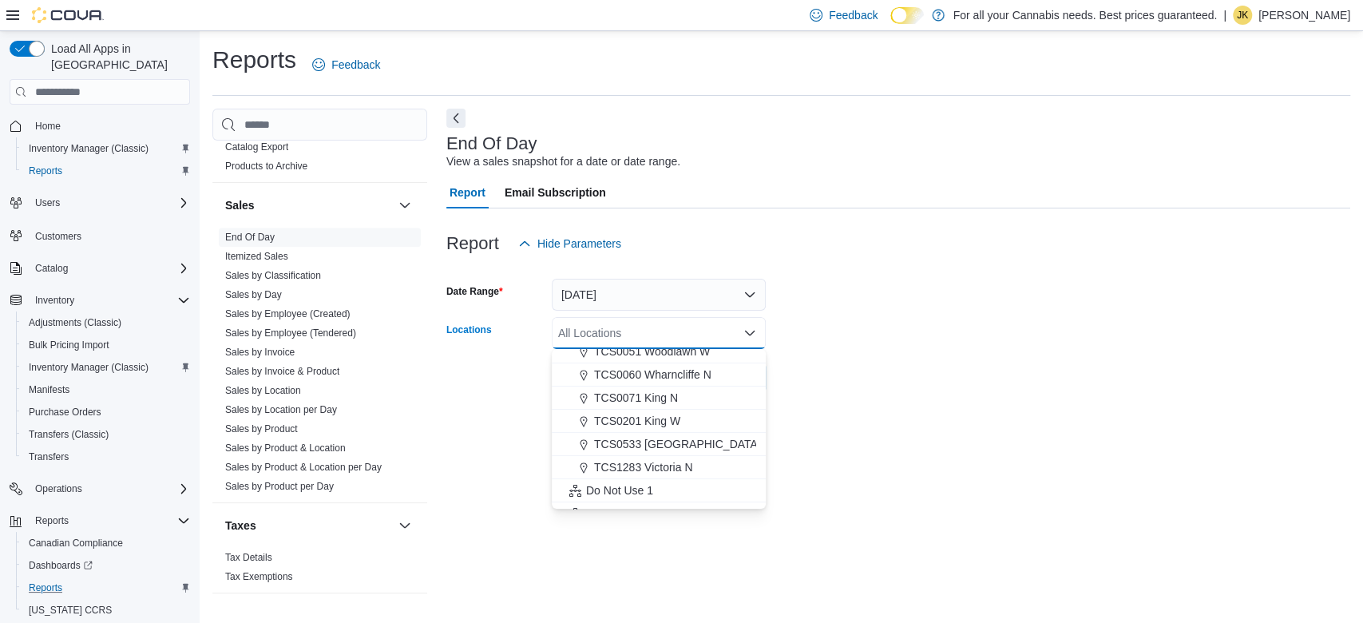
scroll to position [202, 0]
click at [671, 410] on span "TCS0201 King W" at bounding box center [637, 413] width 86 height 16
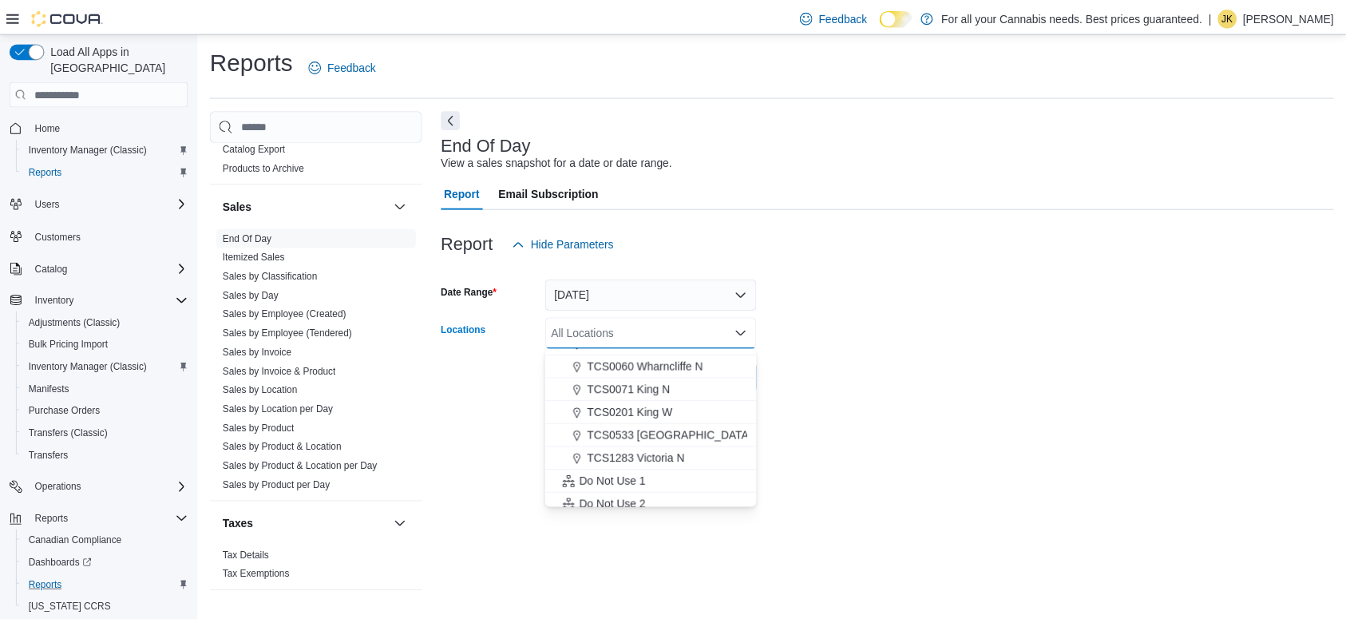
scroll to position [187, 0]
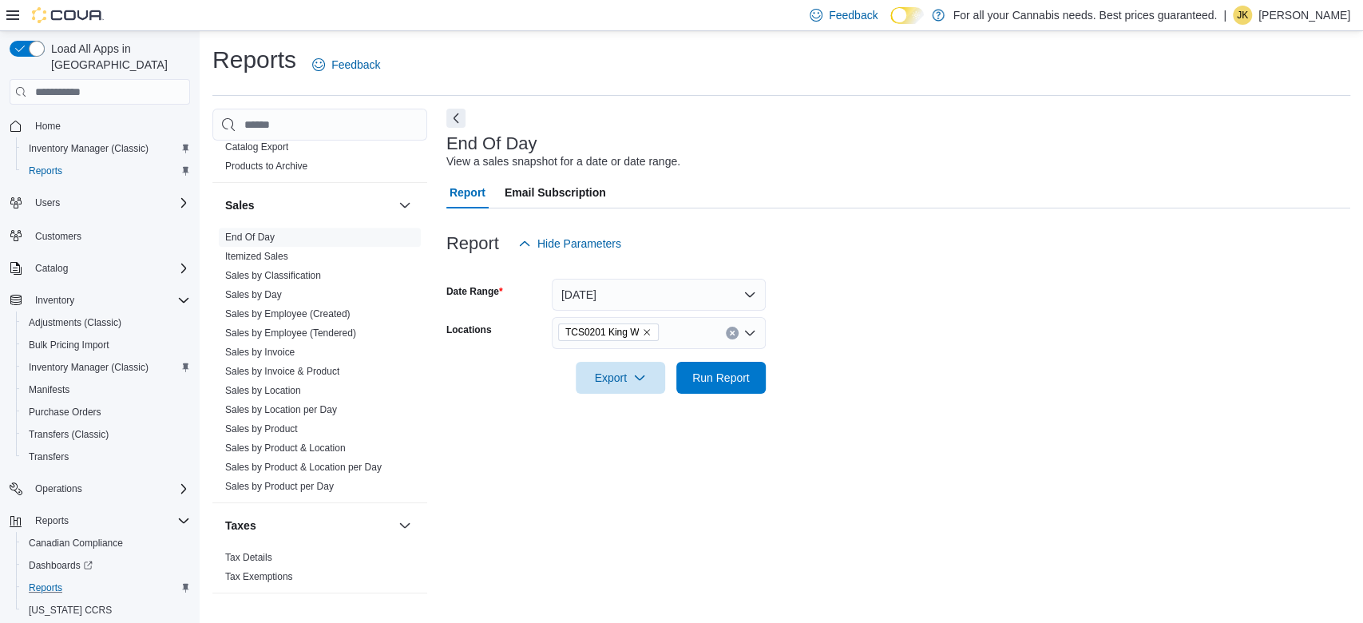
click at [938, 311] on form "Date Range [DATE] Locations TCS0201 King W Export Run Report" at bounding box center [898, 326] width 904 height 134
click at [765, 372] on button "Run Report" at bounding box center [720, 377] width 89 height 32
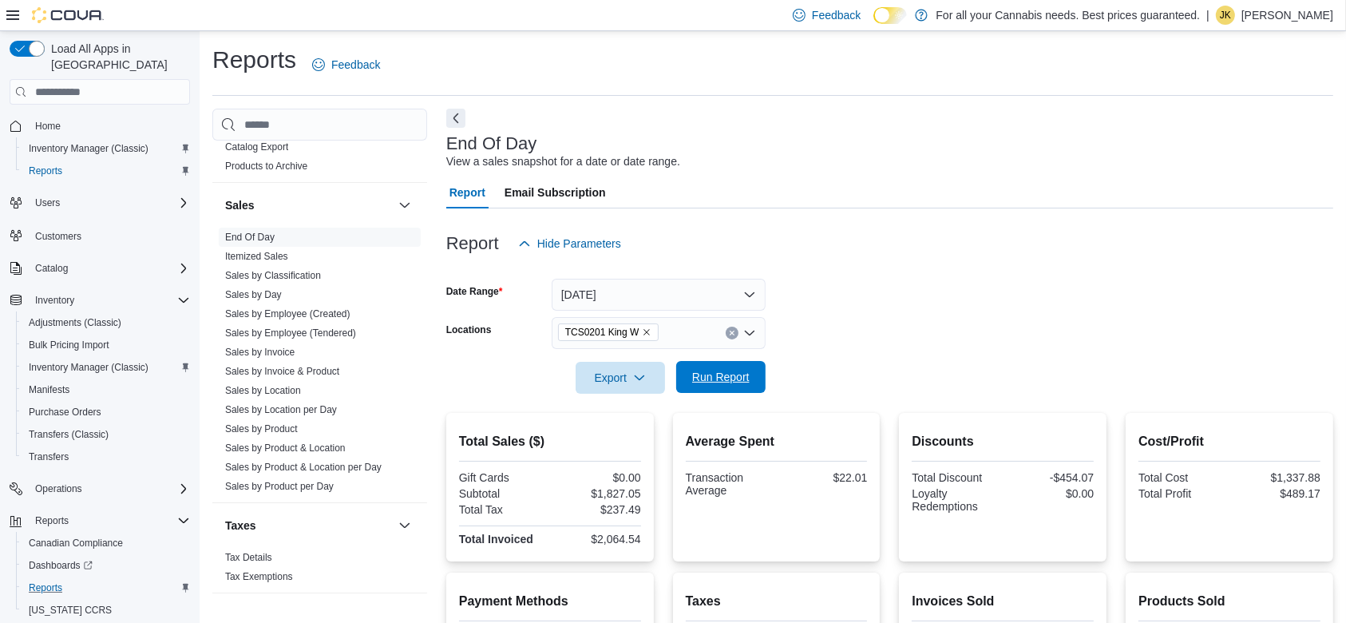
click at [711, 384] on span "Run Report" at bounding box center [720, 377] width 57 height 16
click at [855, 358] on div at bounding box center [889, 355] width 887 height 13
click at [943, 141] on div "End Of Day View a sales snapshot for a date or date range." at bounding box center [885, 152] width 879 height 36
click at [729, 331] on icon "Clear input" at bounding box center [732, 333] width 6 height 6
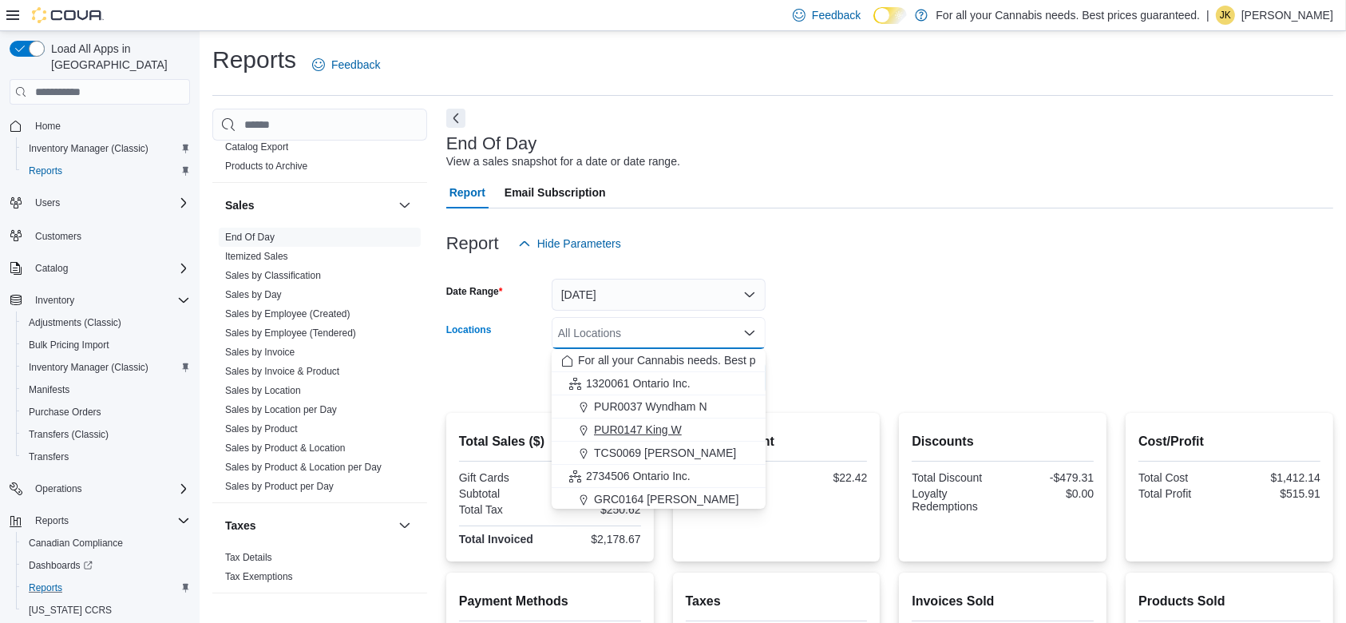
click at [687, 426] on div "PUR0147 King W" at bounding box center [658, 430] width 195 height 16
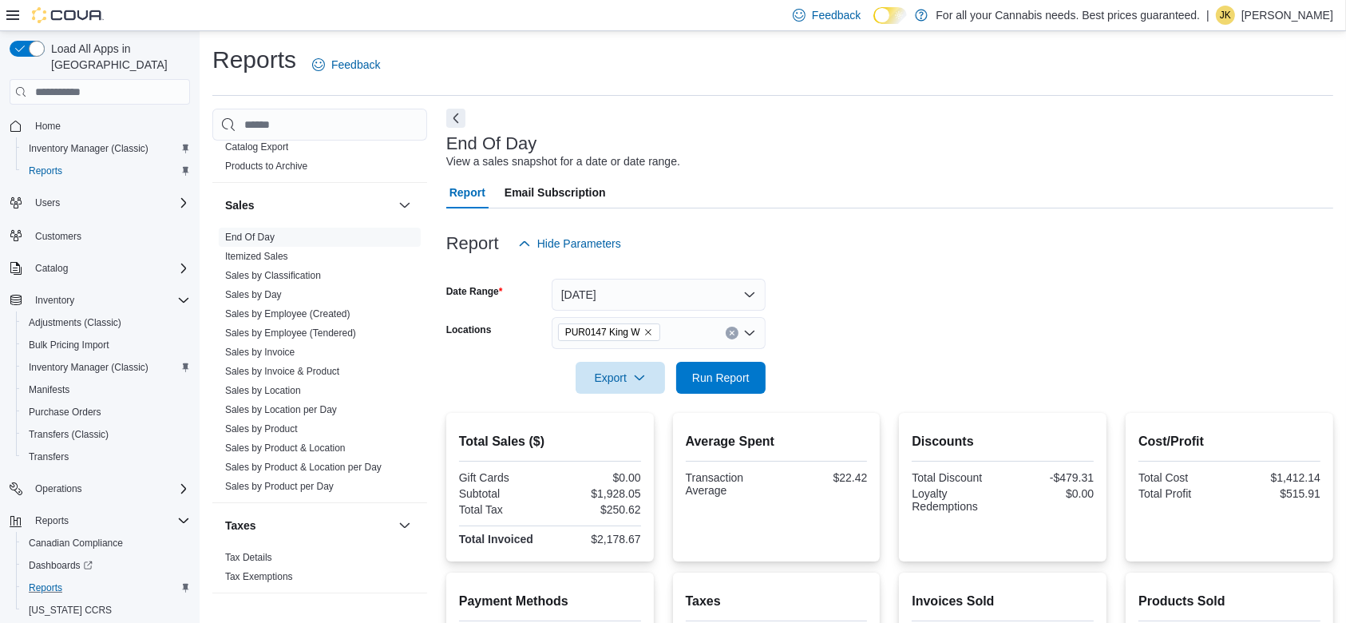
click at [809, 374] on form "Date Range [DATE] Locations PUR0147 King W Export Run Report" at bounding box center [889, 326] width 887 height 134
click at [738, 386] on span "Run Report" at bounding box center [721, 377] width 70 height 32
click at [729, 338] on button "Clear input" at bounding box center [732, 333] width 13 height 13
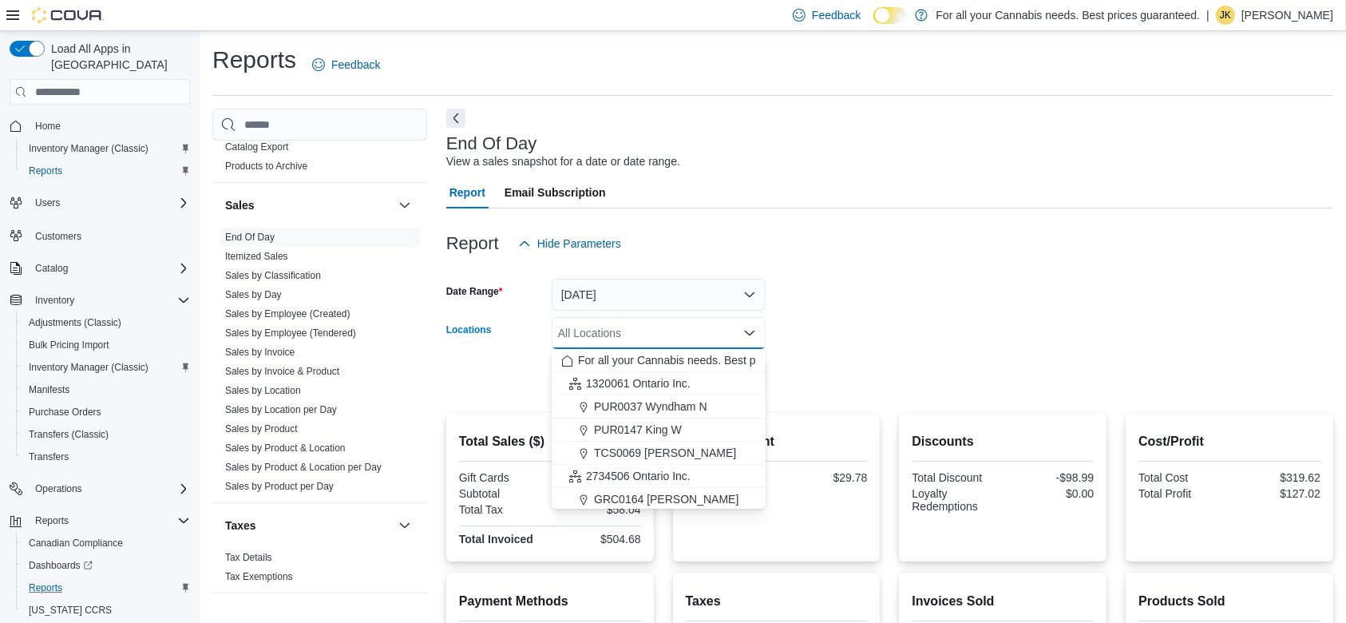
click at [729, 338] on div "All Locations" at bounding box center [659, 333] width 214 height 32
click at [721, 412] on div "TCS0071 King N" at bounding box center [658, 410] width 195 height 16
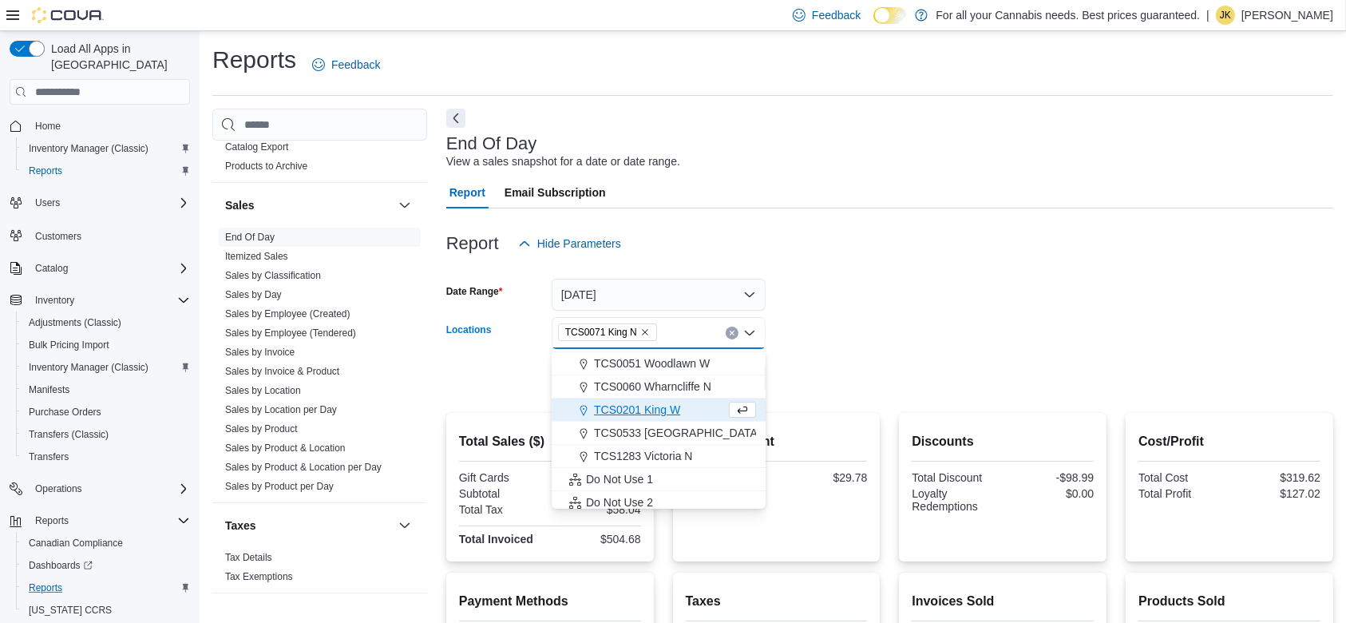
click at [826, 383] on form "Date Range [DATE] Locations TCS0071 King N Combo box. Selected. TCS0071 King N.…" at bounding box center [889, 326] width 887 height 134
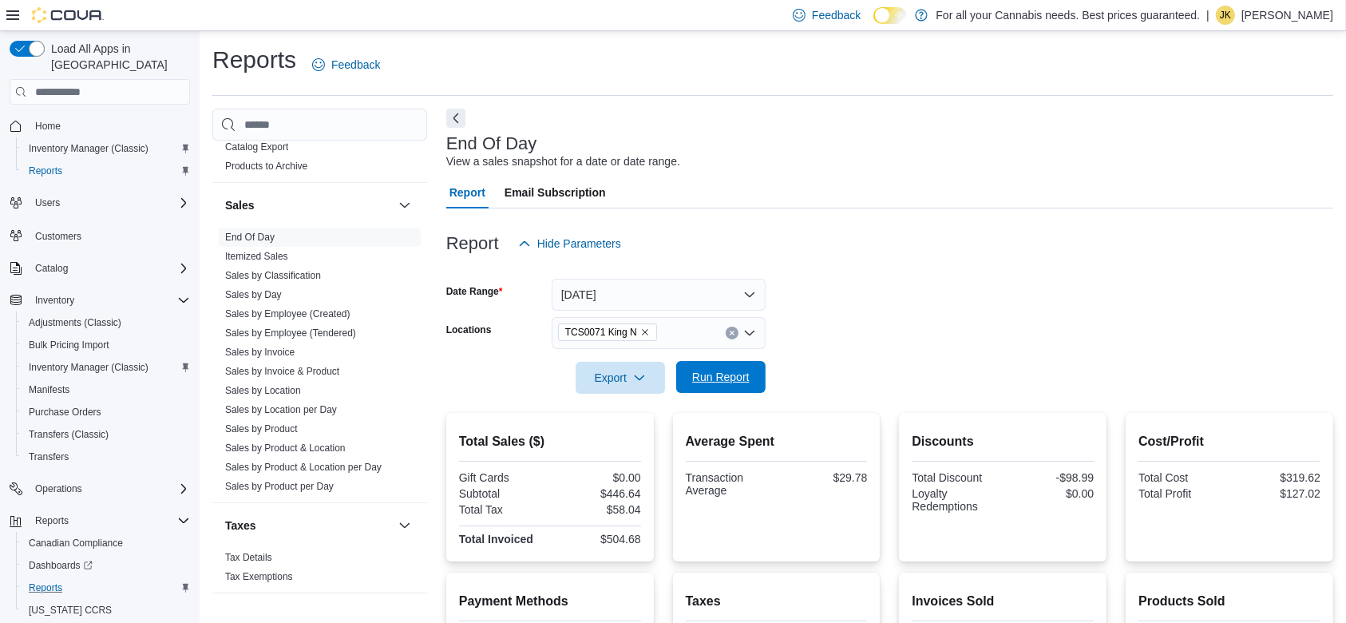
click at [754, 384] on span "Run Report" at bounding box center [721, 377] width 70 height 32
click at [731, 332] on icon "Clear input" at bounding box center [732, 333] width 4 height 4
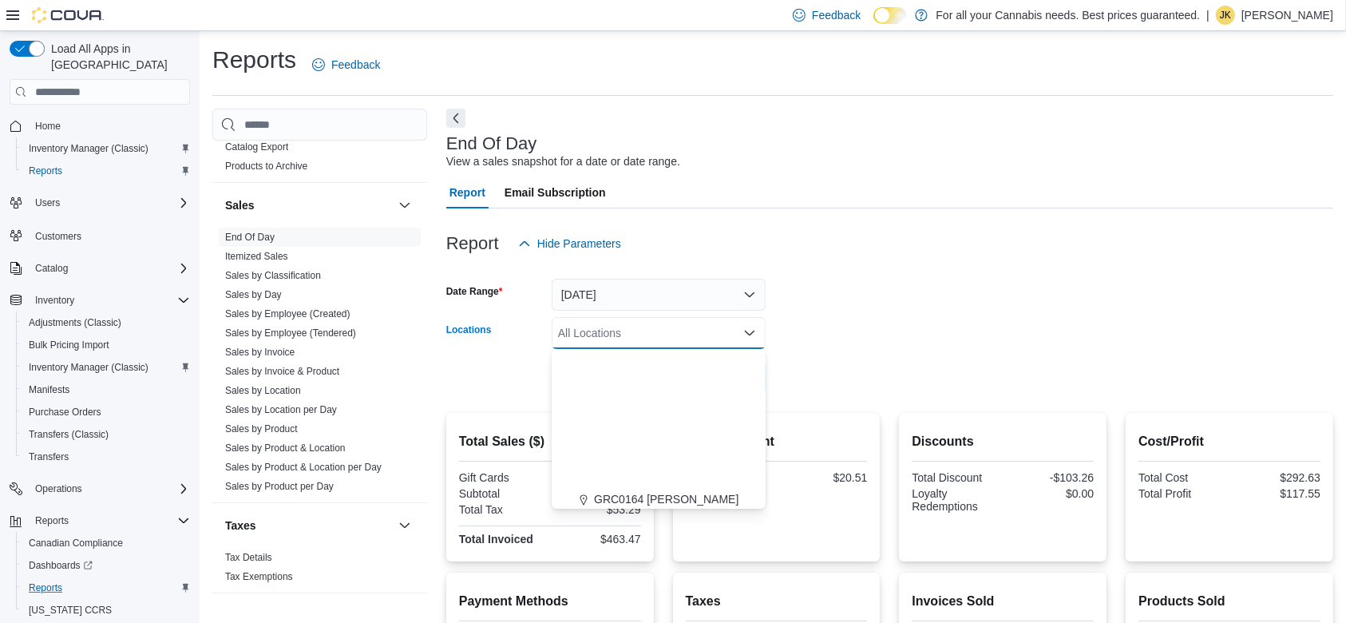
scroll to position [172, 0]
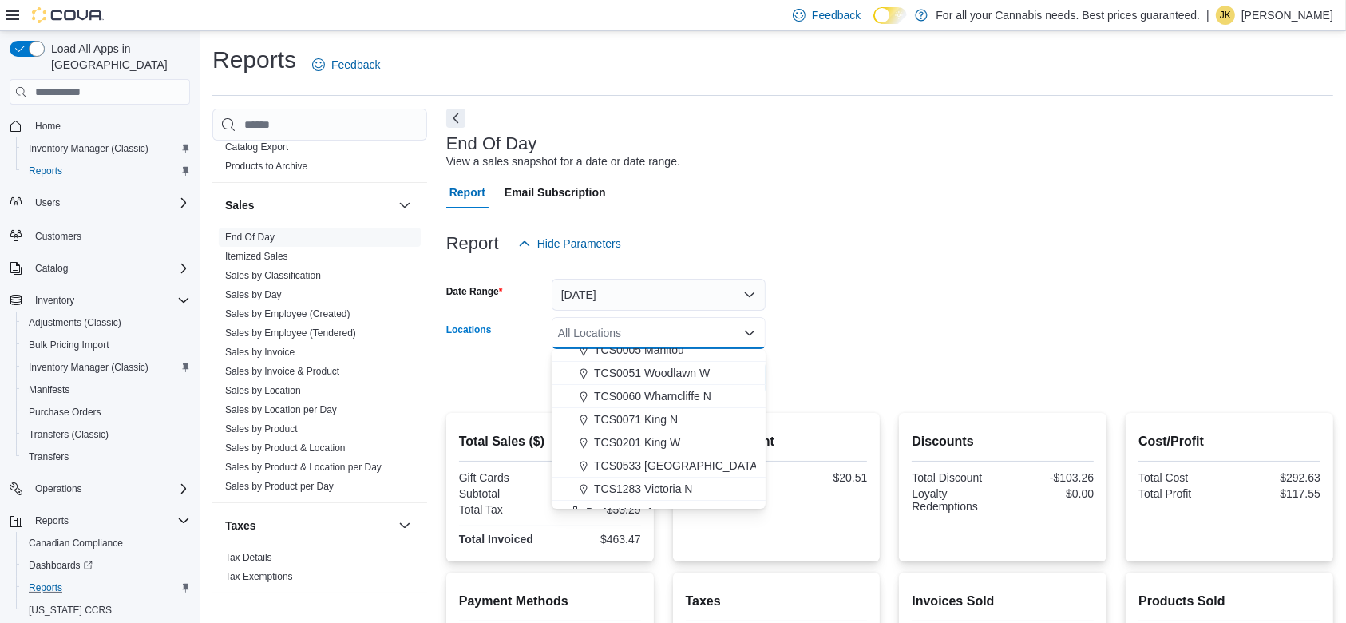
click at [697, 493] on div "TCS1283 Victoria N" at bounding box center [658, 489] width 195 height 16
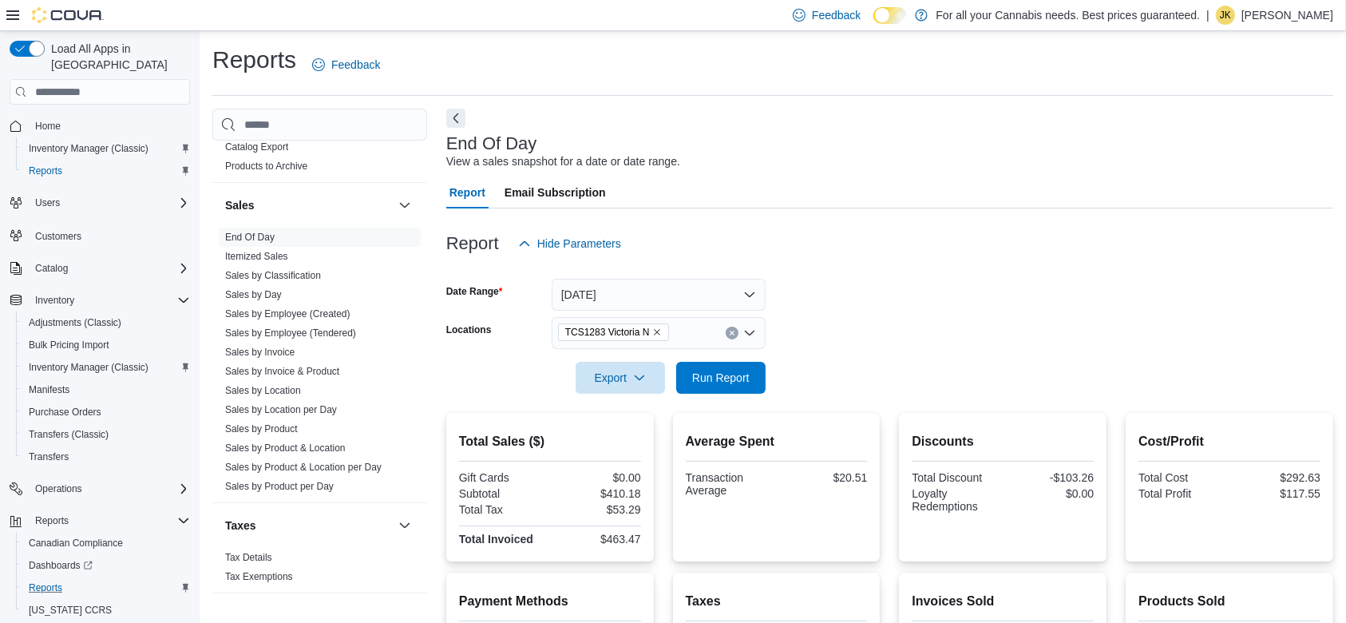
click at [794, 385] on form "Date Range [DATE] Locations TCS1283 [GEOGRAPHIC_DATA] N Export Run Report" at bounding box center [889, 326] width 887 height 134
click at [739, 394] on div at bounding box center [889, 403] width 887 height 19
click at [740, 379] on span "Run Report" at bounding box center [720, 377] width 57 height 16
click at [734, 335] on icon "Clear input" at bounding box center [732, 333] width 6 height 6
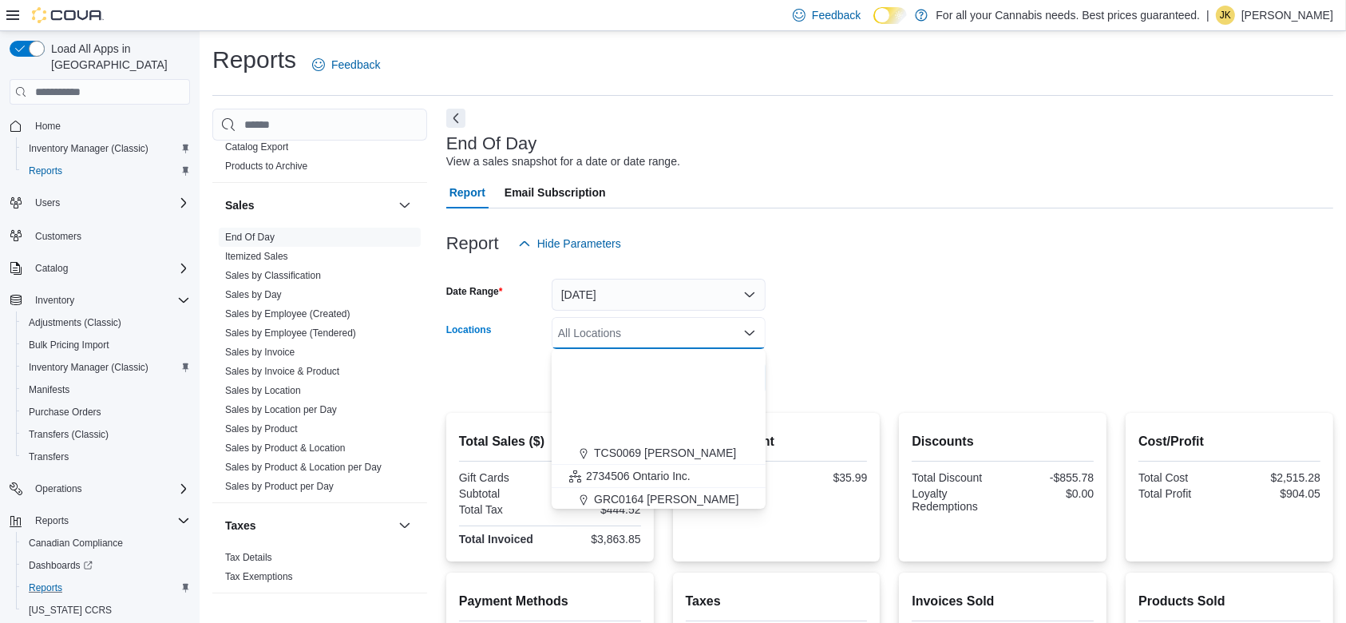
scroll to position [140, 0]
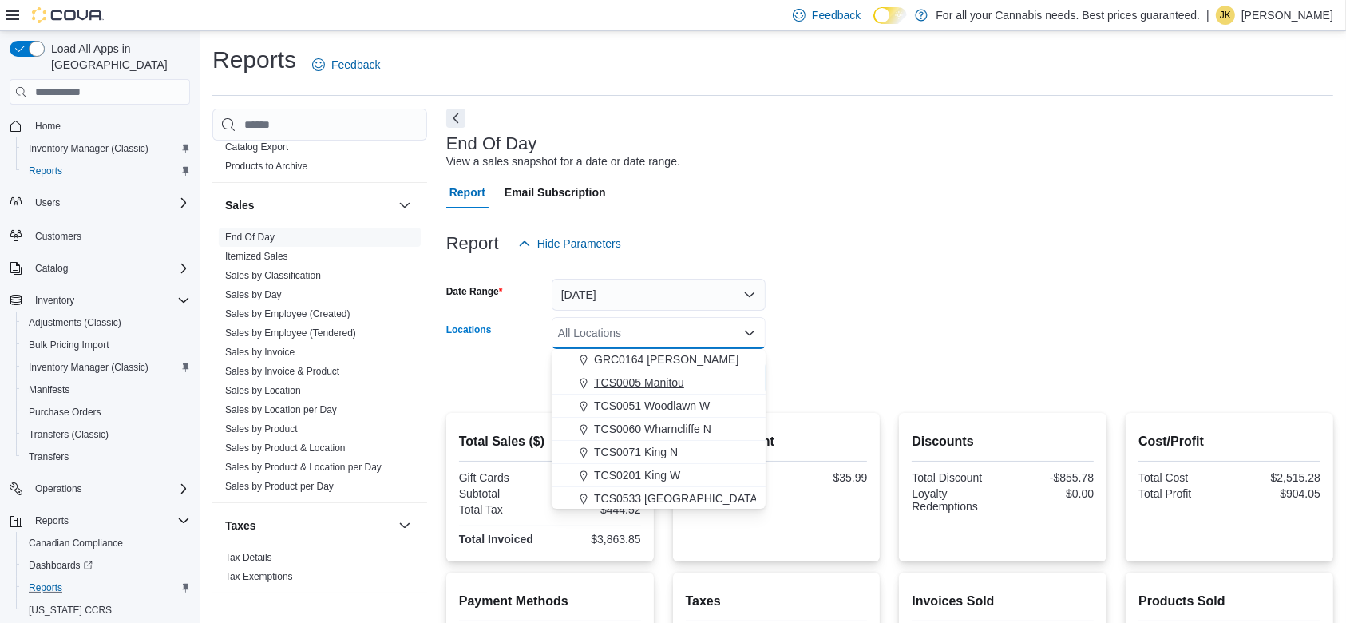
click at [690, 381] on div "TCS0005 Manitou" at bounding box center [658, 382] width 195 height 16
click at [797, 334] on form "Date Range [DATE] Locations TCS0005 [GEOGRAPHIC_DATA] Combo box. Selected. TCS0…" at bounding box center [889, 326] width 887 height 134
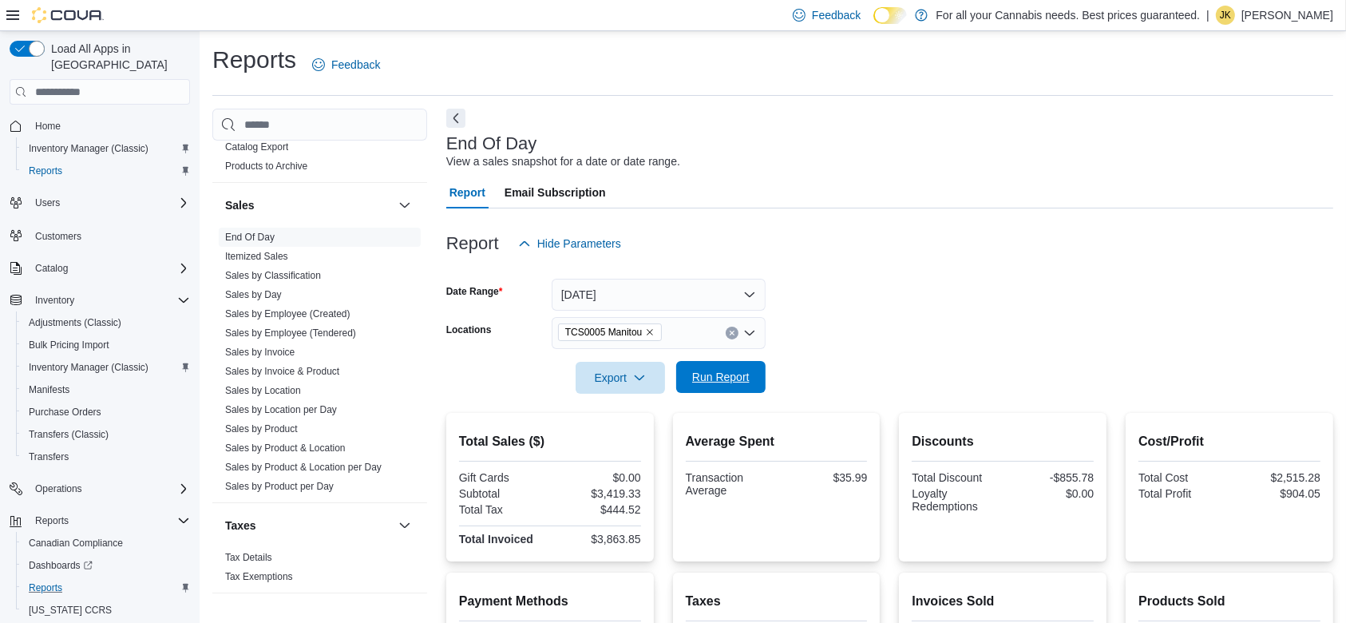
click at [733, 366] on span "Run Report" at bounding box center [721, 377] width 70 height 32
